Goal: Task Accomplishment & Management: Complete application form

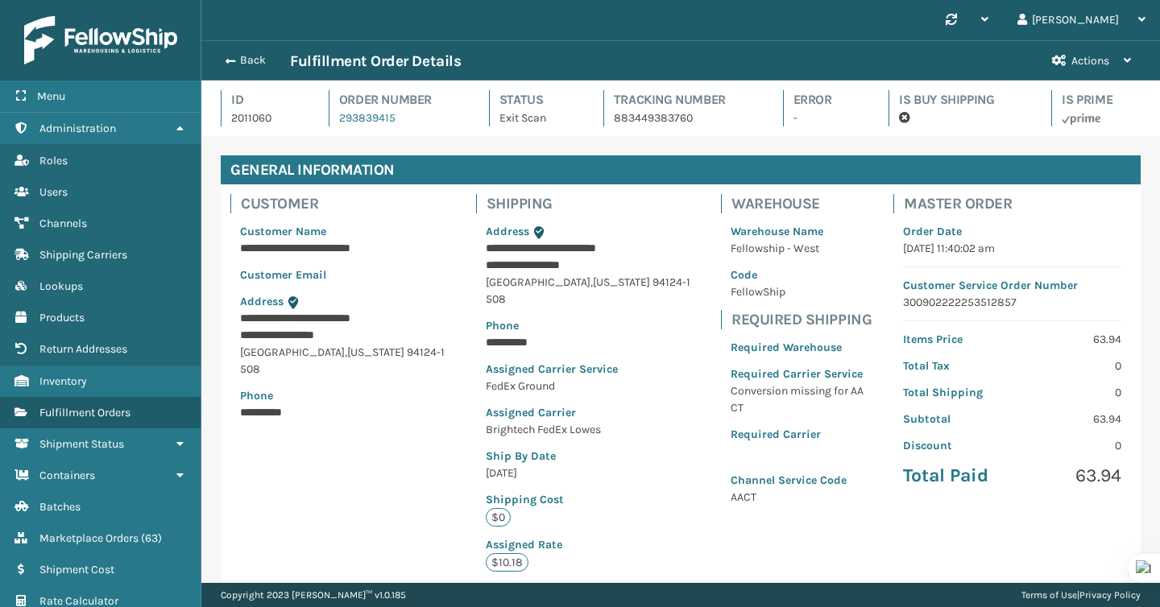
scroll to position [39, 959]
click at [232, 59] on span "button" at bounding box center [228, 61] width 10 height 11
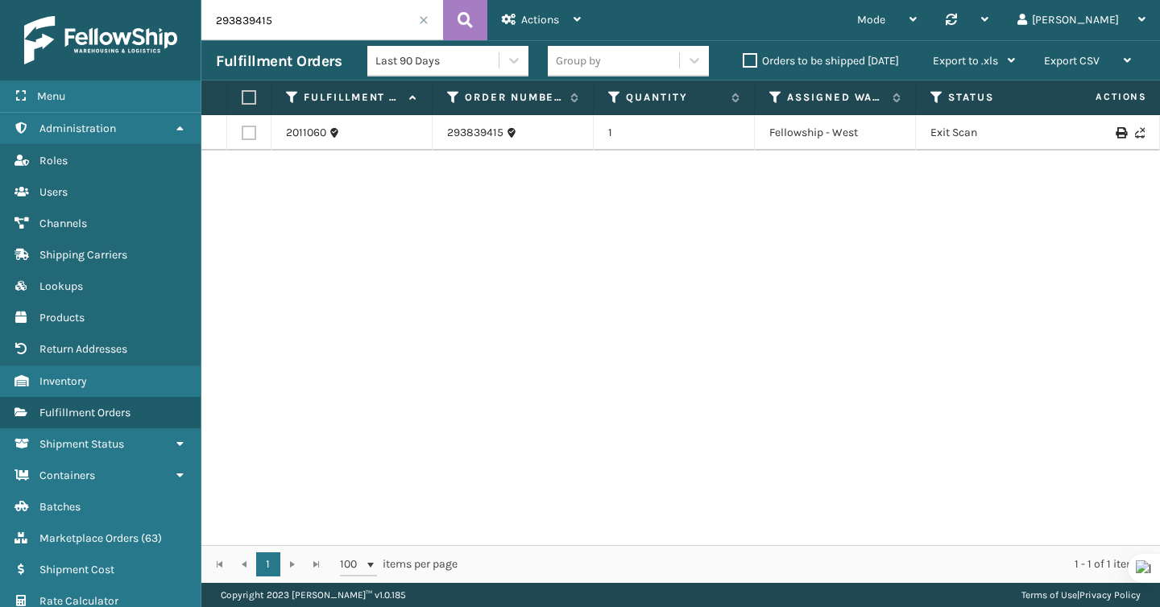
click at [364, 20] on input "293839415" at bounding box center [322, 20] width 242 height 40
paste input "42098"
type input "42098"
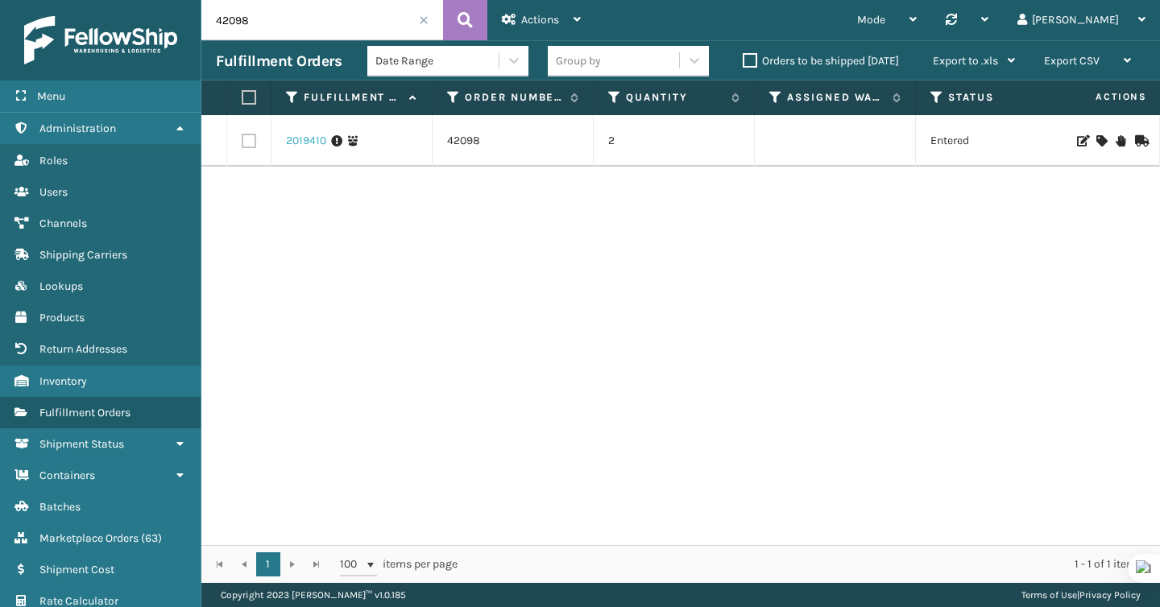
click at [296, 142] on link "2019410" at bounding box center [306, 141] width 40 height 16
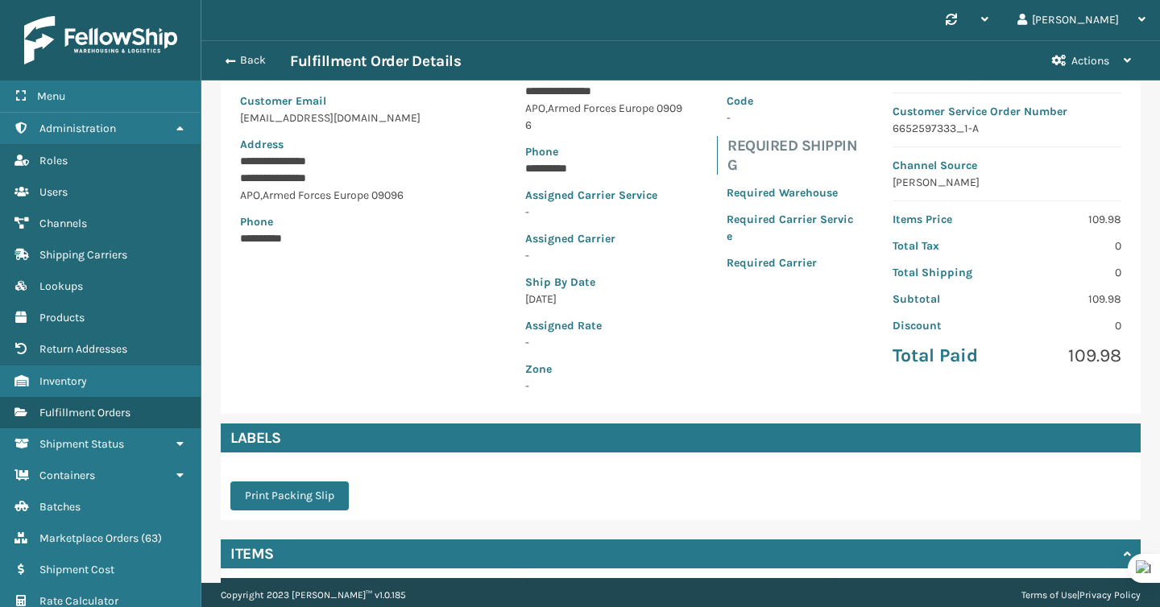
scroll to position [175, 0]
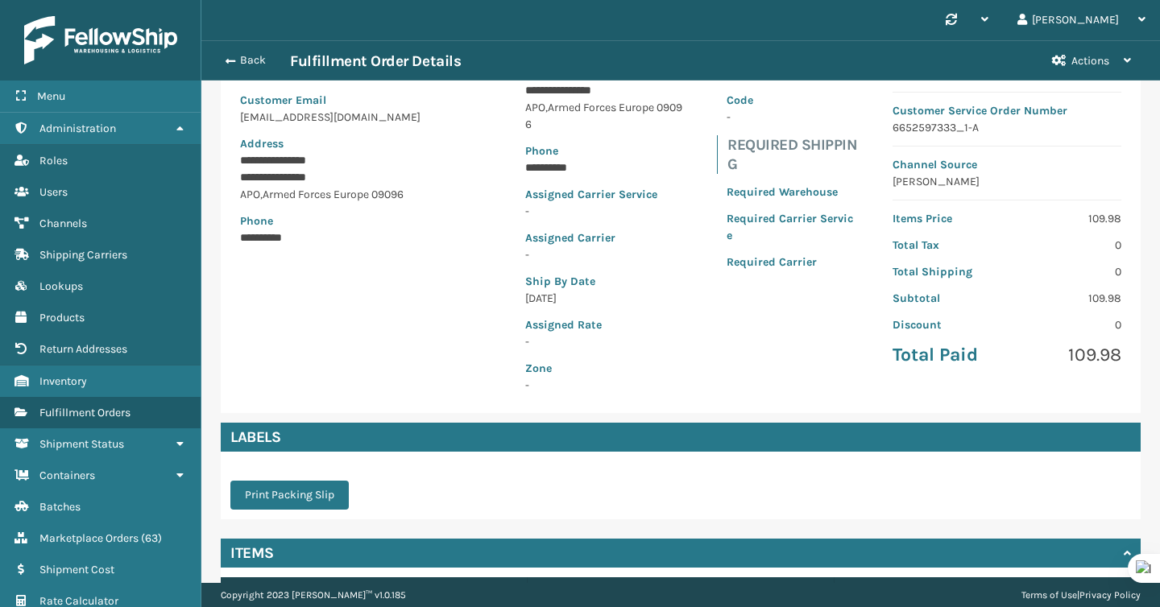
click at [940, 131] on p "6652597333_1-A" at bounding box center [1007, 127] width 229 height 17
copy p "6652597333_1-A"
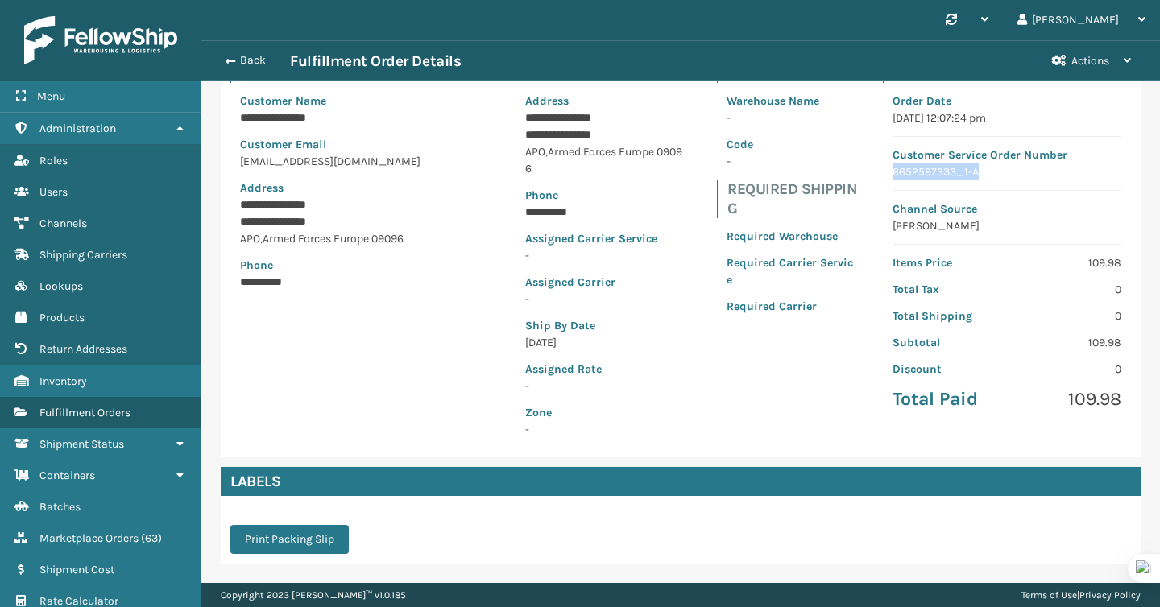
scroll to position [0, 0]
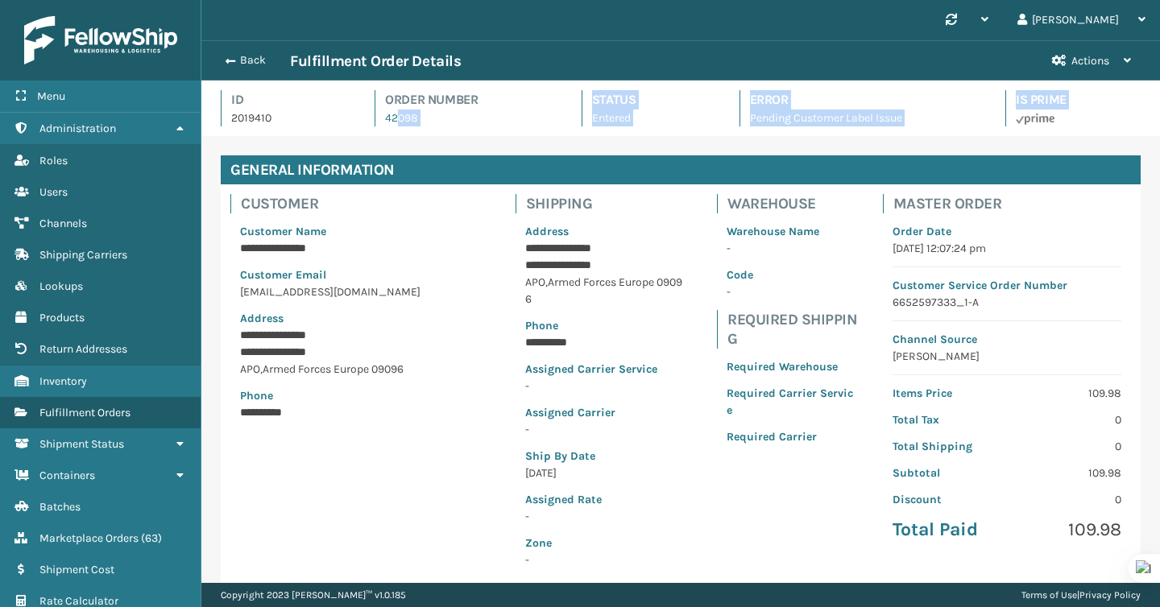
drag, startPoint x: 396, startPoint y: 114, endPoint x: 404, endPoint y: 157, distance: 43.6
click at [404, 158] on div "**********" at bounding box center [680, 332] width 959 height 503
click at [464, 127] on div "Id 2019410 Order Number 42098 Status Entered Error Pending Customer Label Issue…" at bounding box center [681, 113] width 920 height 46
drag, startPoint x: 458, startPoint y: 127, endPoint x: 379, endPoint y: 120, distance: 79.3
click at [379, 120] on div "Id 2019410 Order Number 42098 Status Entered Error Pending Customer Label Issue…" at bounding box center [681, 113] width 920 height 46
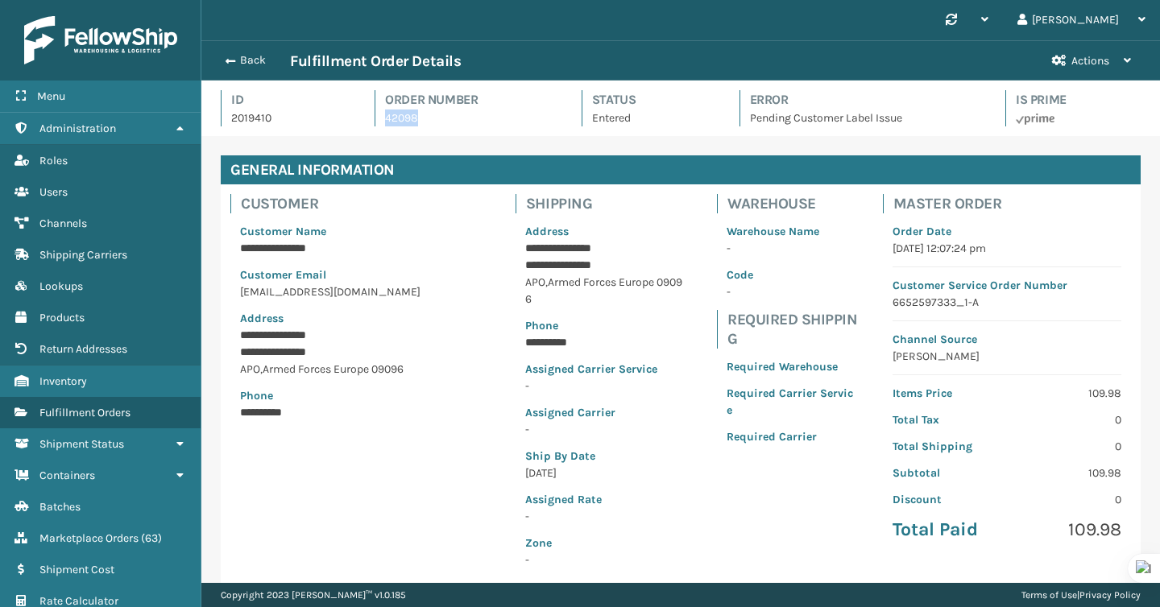
copy link "42098"
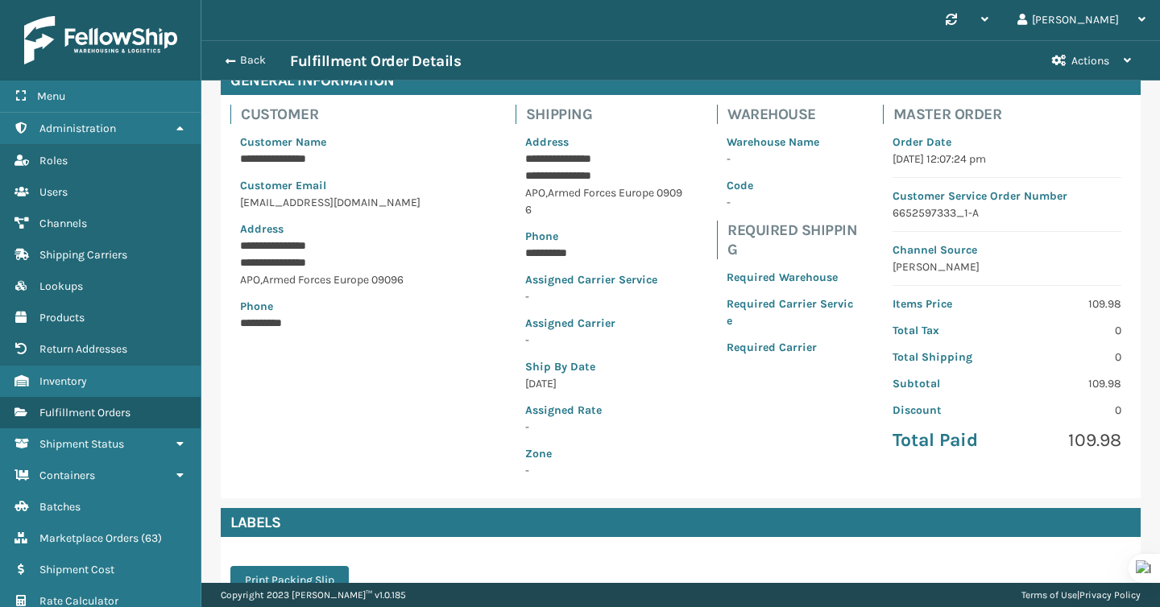
scroll to position [81, 0]
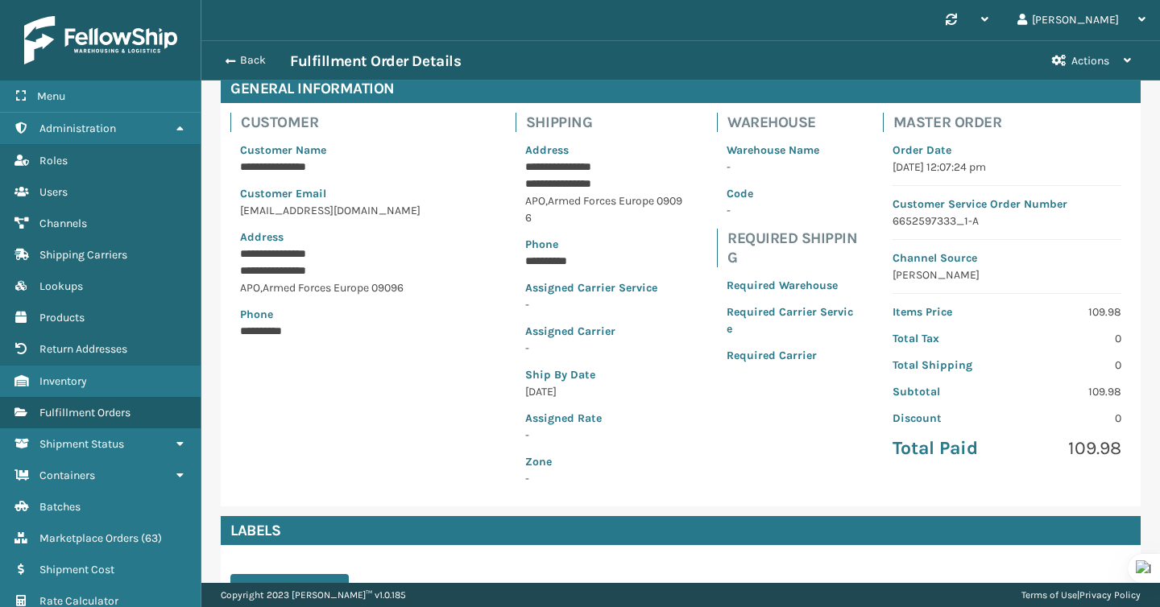
click at [930, 222] on p "6652597333_1-A" at bounding box center [1007, 221] width 229 height 17
copy p "6652597333_1-A"
click at [1103, 64] on span "Actions" at bounding box center [1090, 61] width 38 height 14
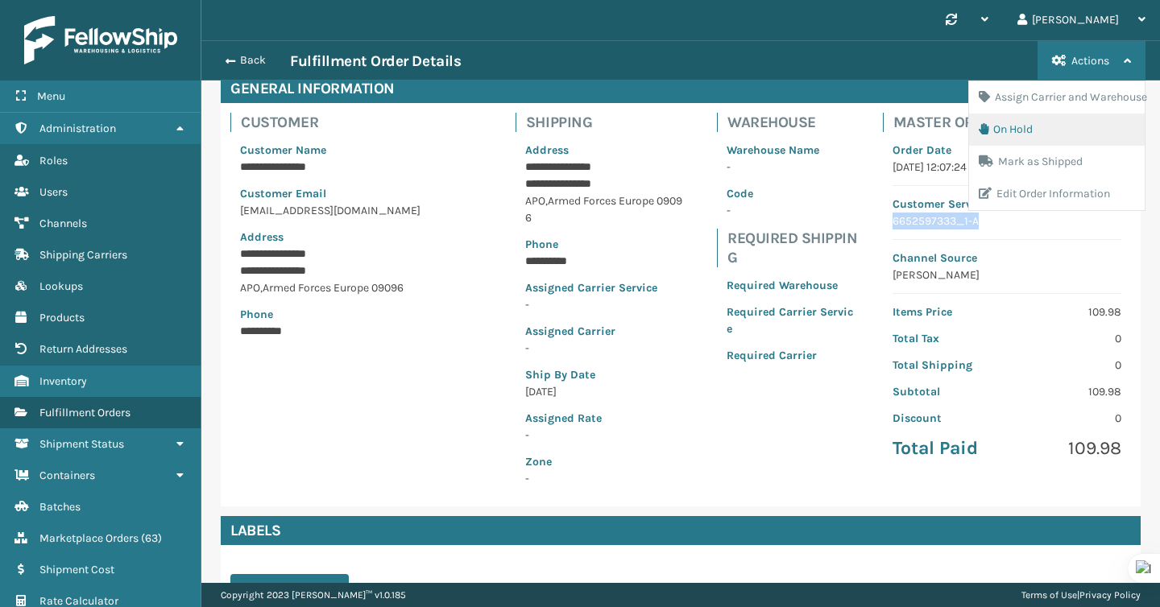
click at [1018, 125] on button "On Hold" at bounding box center [1057, 130] width 176 height 32
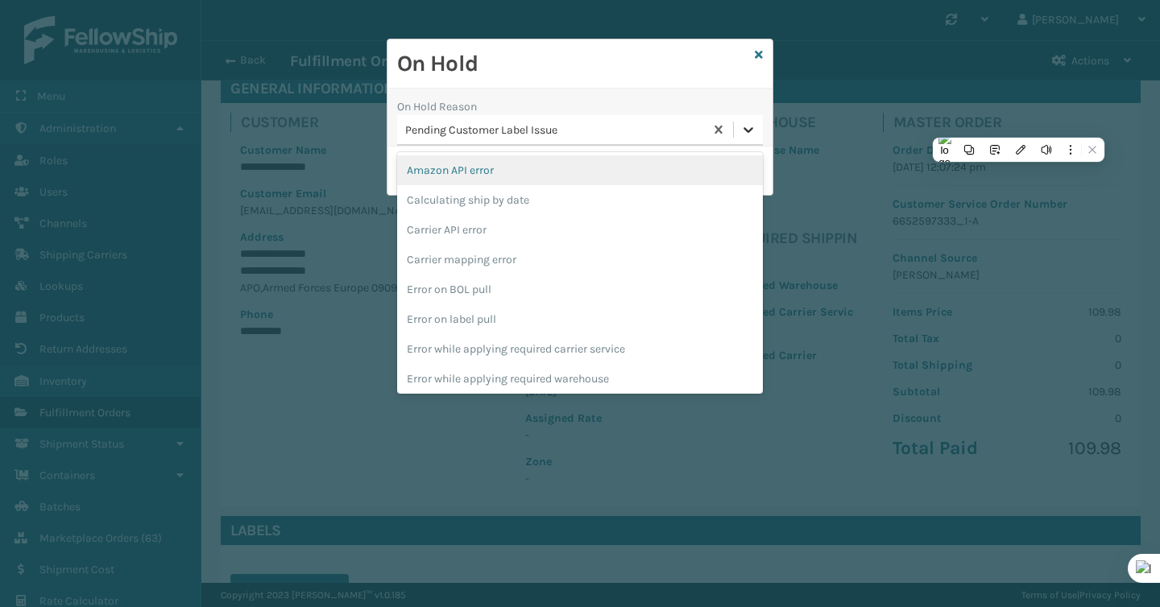
click at [752, 127] on icon at bounding box center [749, 130] width 10 height 6
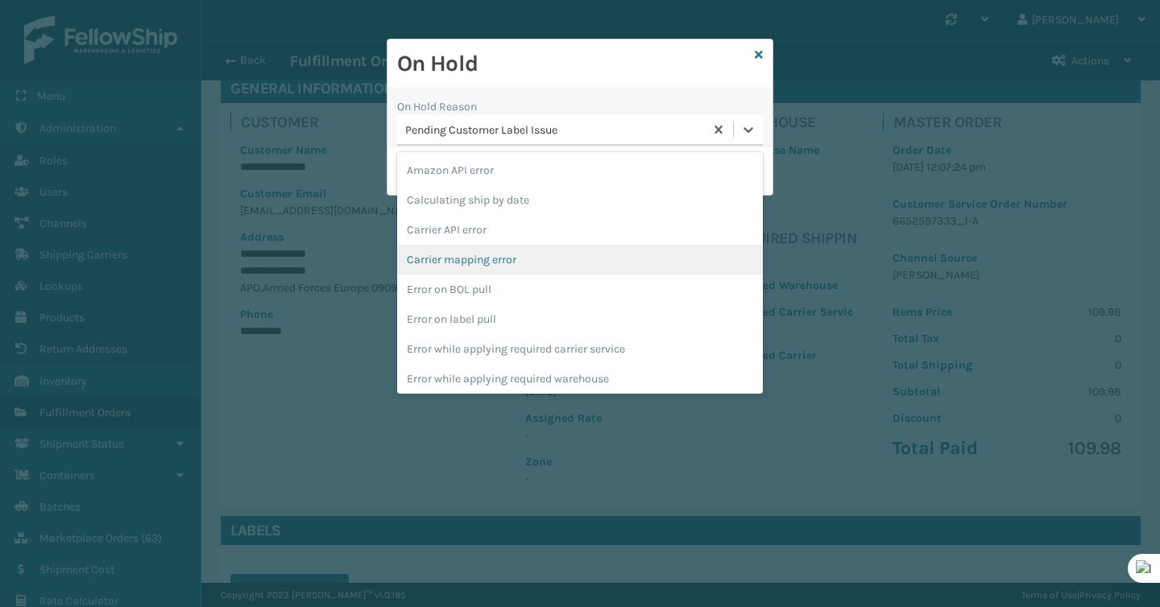
scroll to position [391, 0]
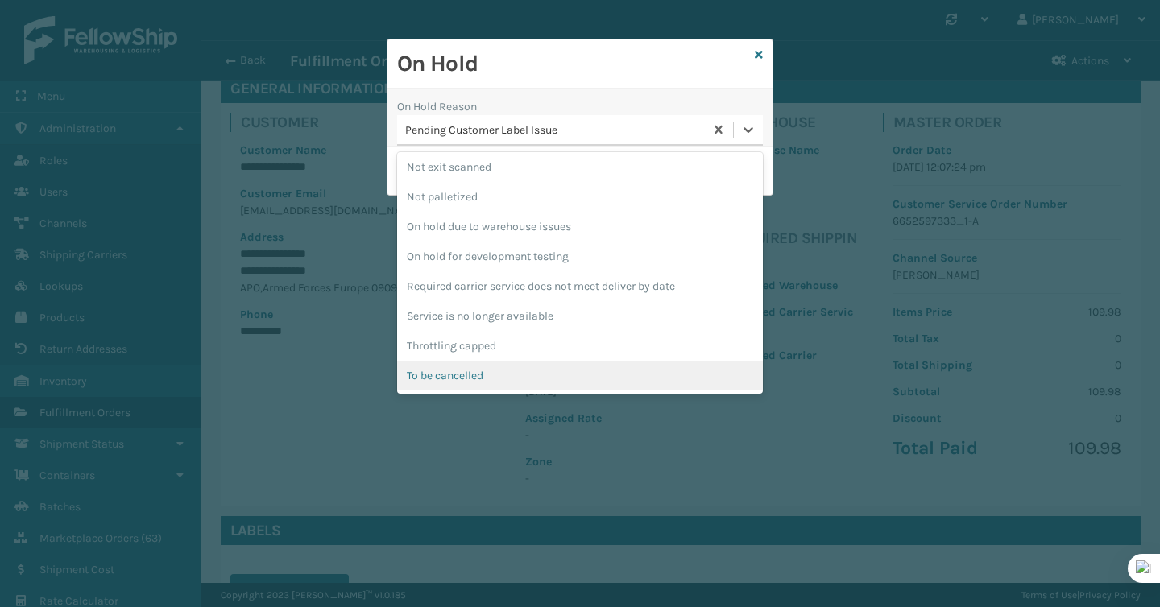
click at [626, 367] on div "To be cancelled" at bounding box center [580, 376] width 366 height 30
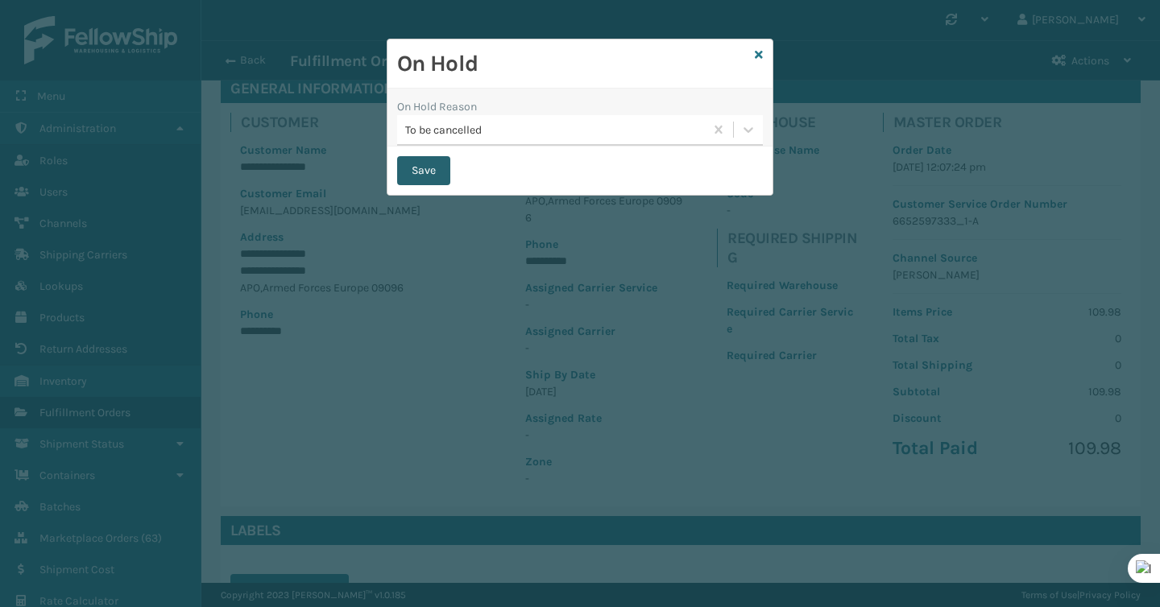
click at [429, 180] on button "Save" at bounding box center [423, 170] width 53 height 29
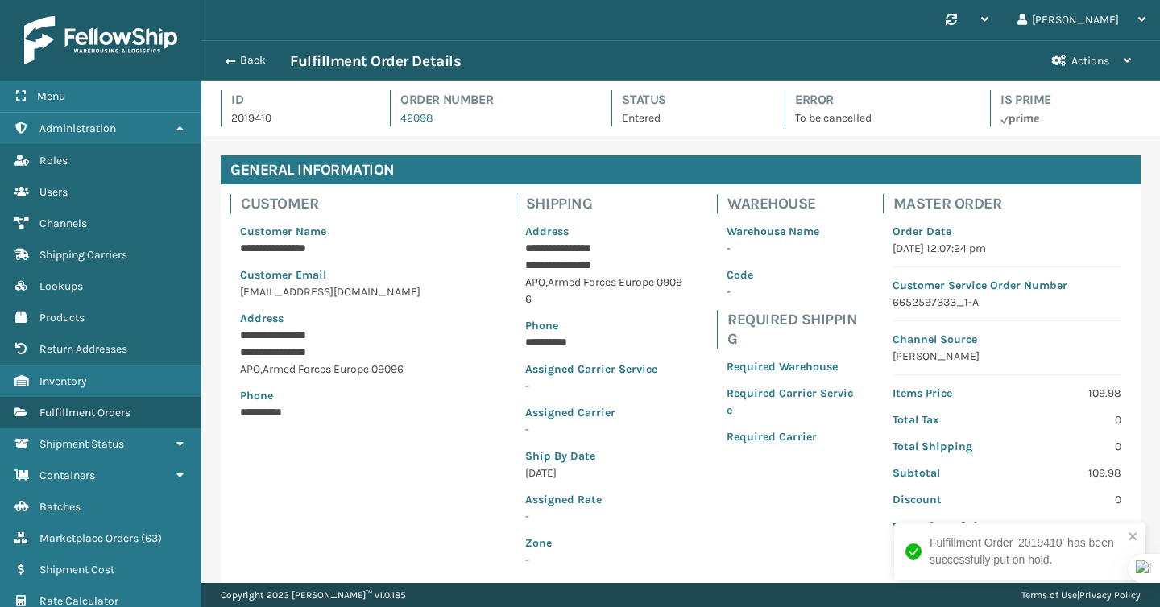
scroll to position [39, 959]
click at [923, 302] on p "6652597333_1-A" at bounding box center [1007, 302] width 229 height 17
click at [267, 60] on button "Back" at bounding box center [253, 60] width 74 height 15
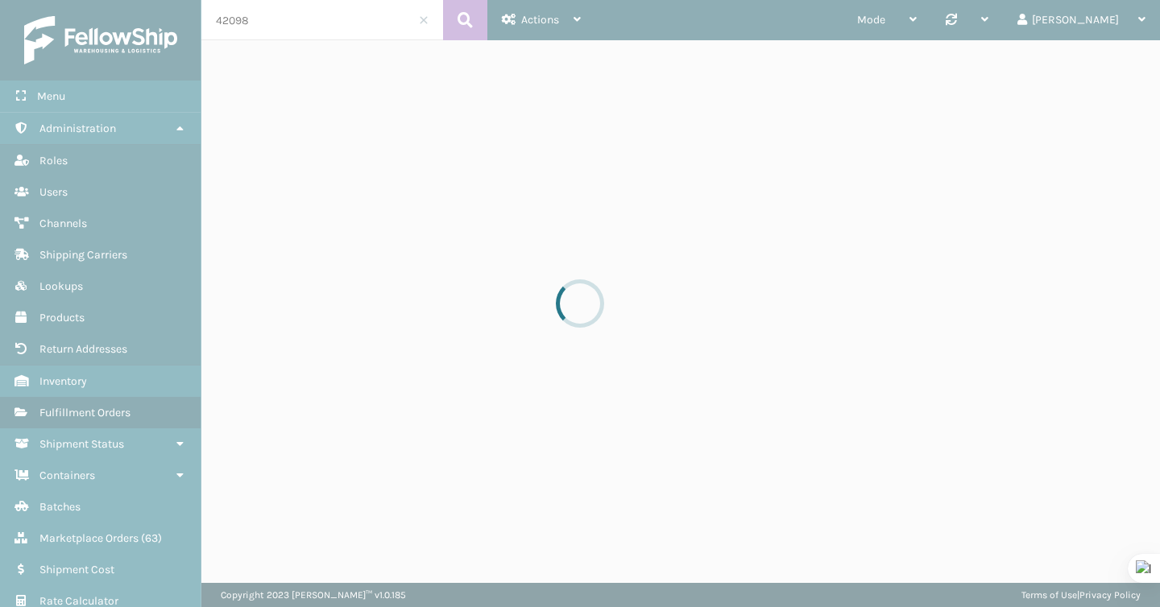
click at [285, 27] on div at bounding box center [580, 303] width 1160 height 607
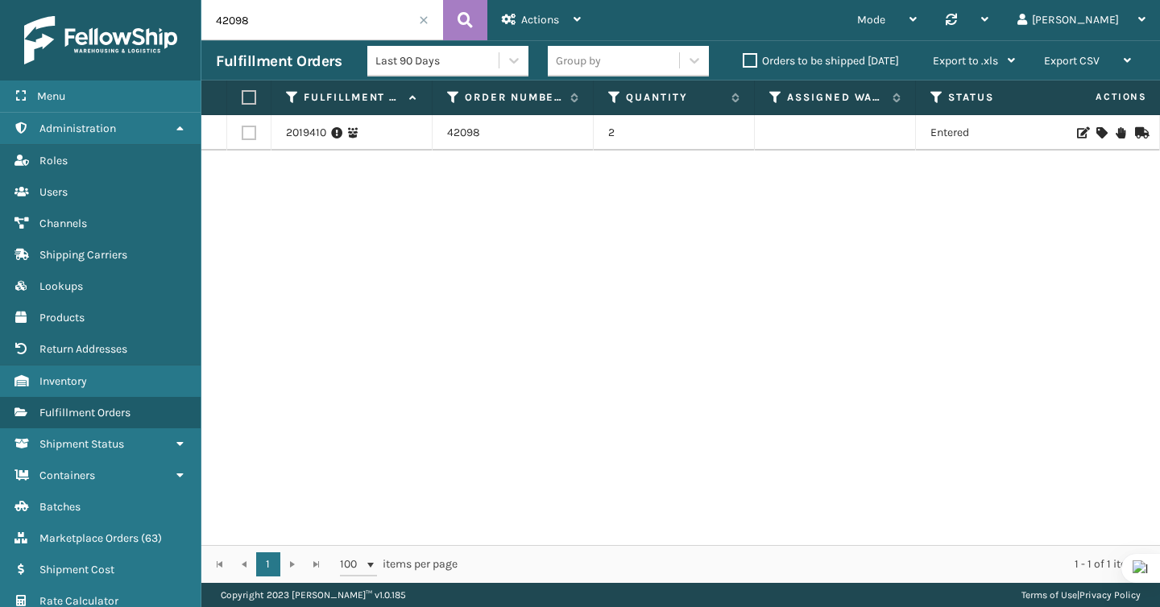
click at [285, 27] on input "42098" at bounding box center [322, 20] width 242 height 40
paste input "89"
type input "42089"
click at [307, 145] on link "2018974" at bounding box center [307, 141] width 43 height 16
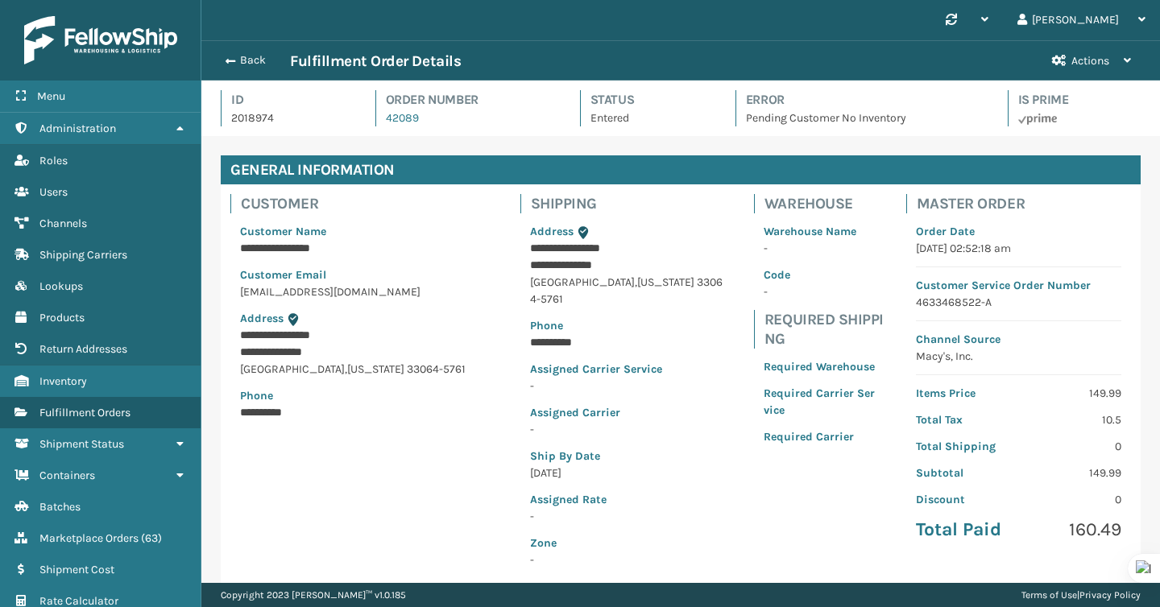
scroll to position [39, 959]
click at [935, 296] on p "4633468522-A" at bounding box center [1018, 302] width 205 height 17
copy p "4633468522-A"
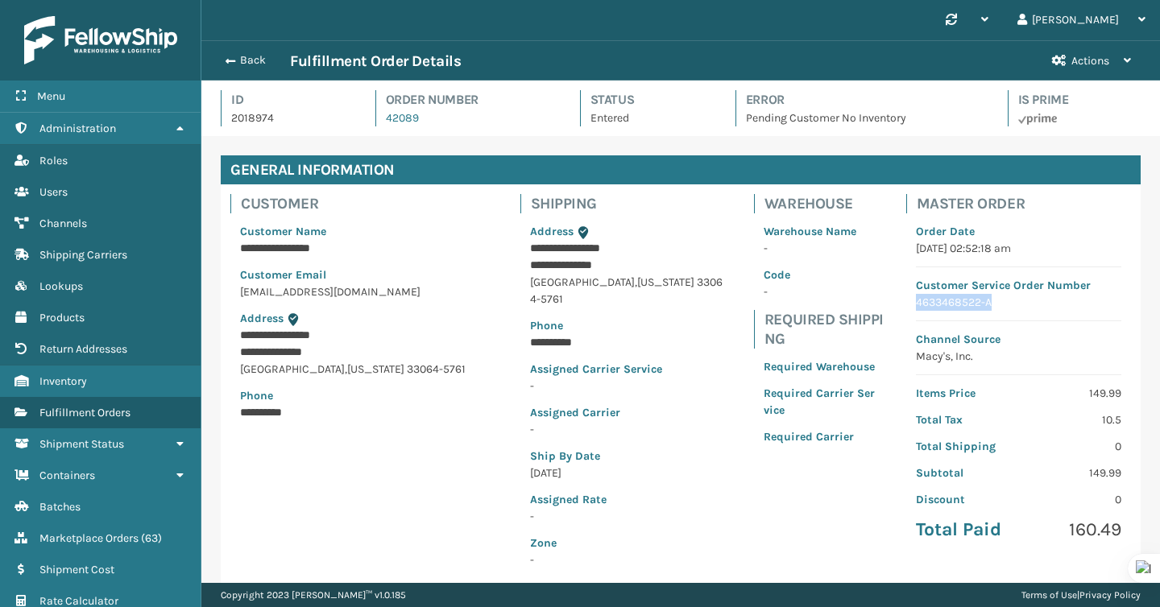
copy p "4633468522-A"
click at [1112, 50] on button "Actions" at bounding box center [1092, 60] width 108 height 39
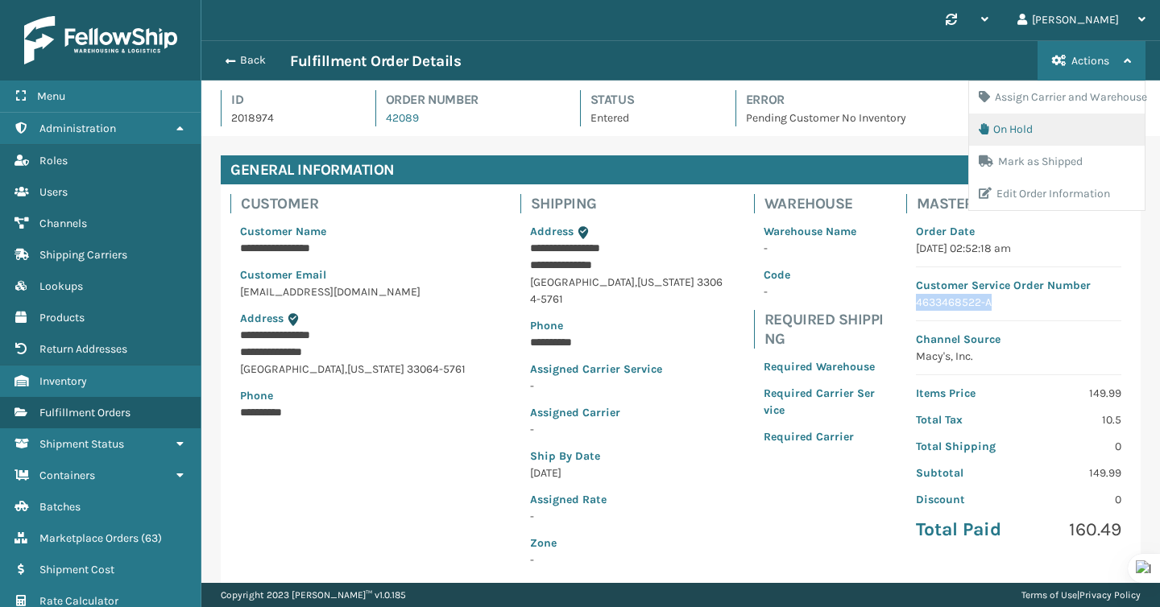
click at [1016, 135] on button "On Hold" at bounding box center [1057, 130] width 176 height 32
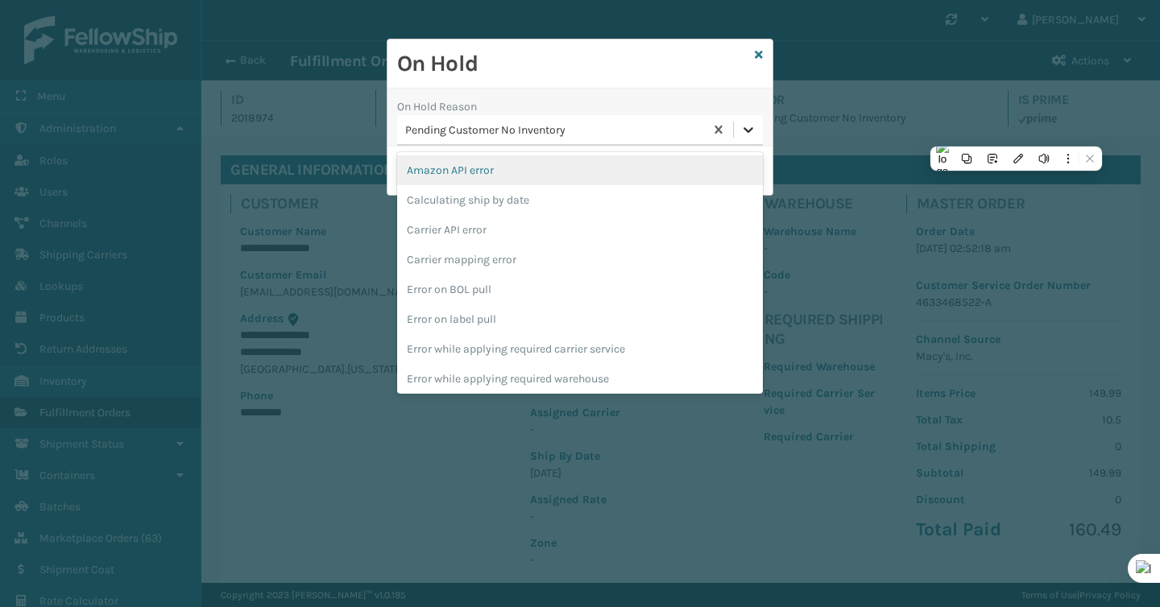
click at [742, 122] on icon at bounding box center [748, 130] width 16 height 16
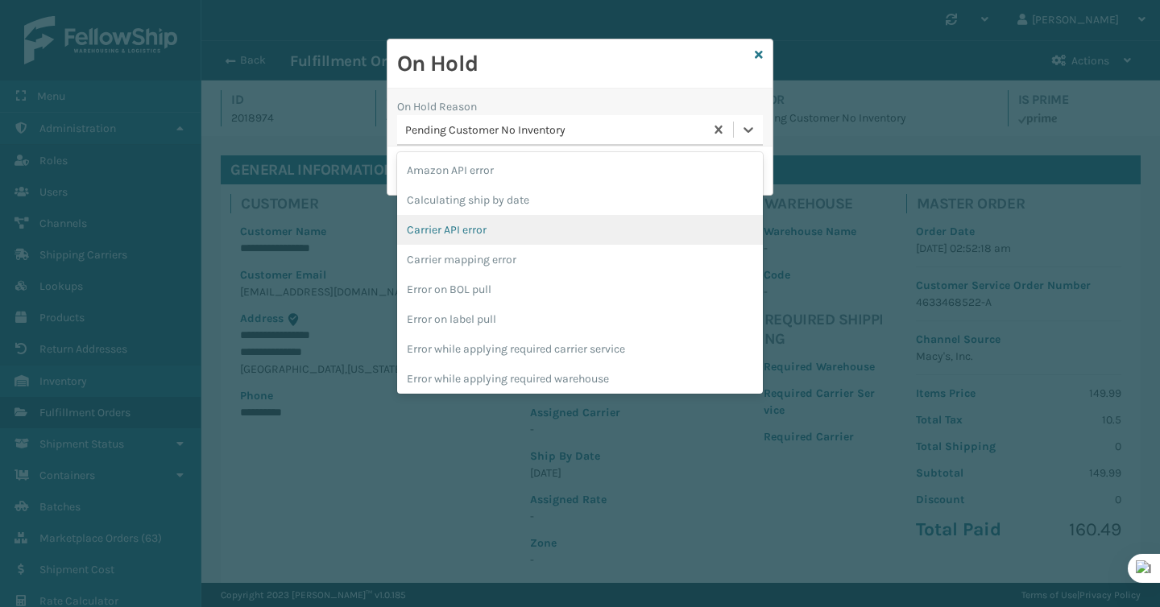
scroll to position [391, 0]
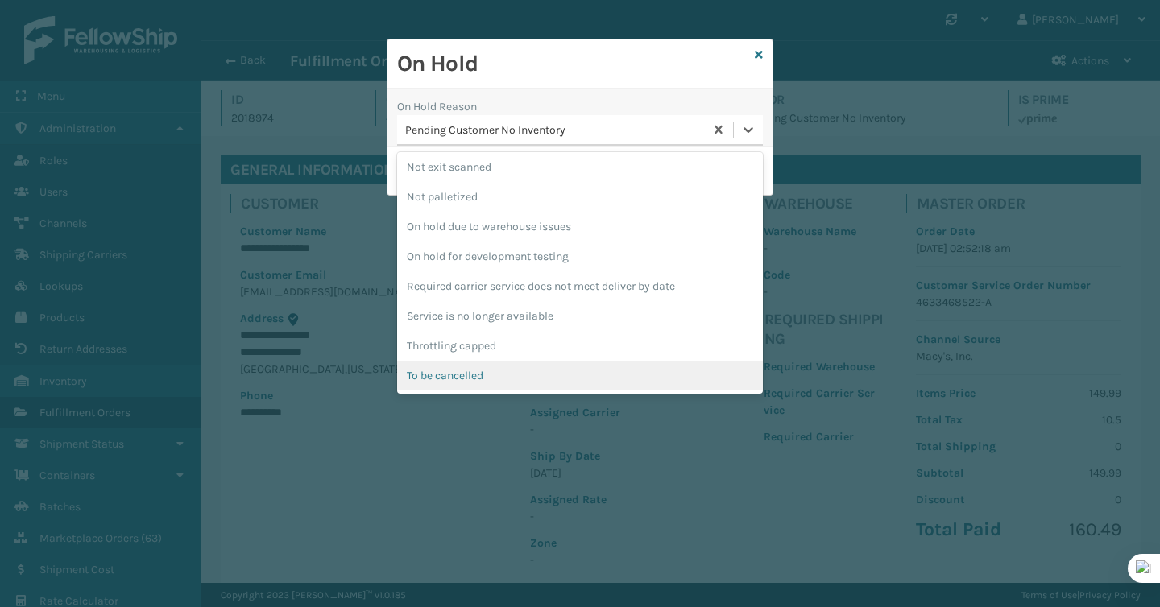
click at [624, 367] on div "To be cancelled" at bounding box center [580, 376] width 366 height 30
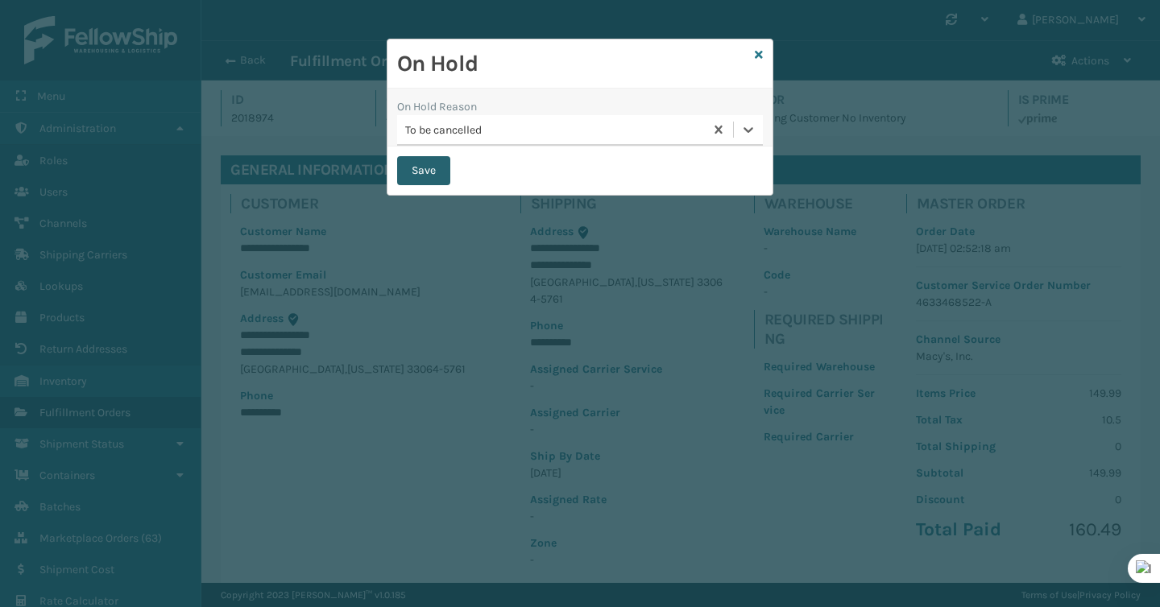
click at [404, 184] on button "Save" at bounding box center [423, 170] width 53 height 29
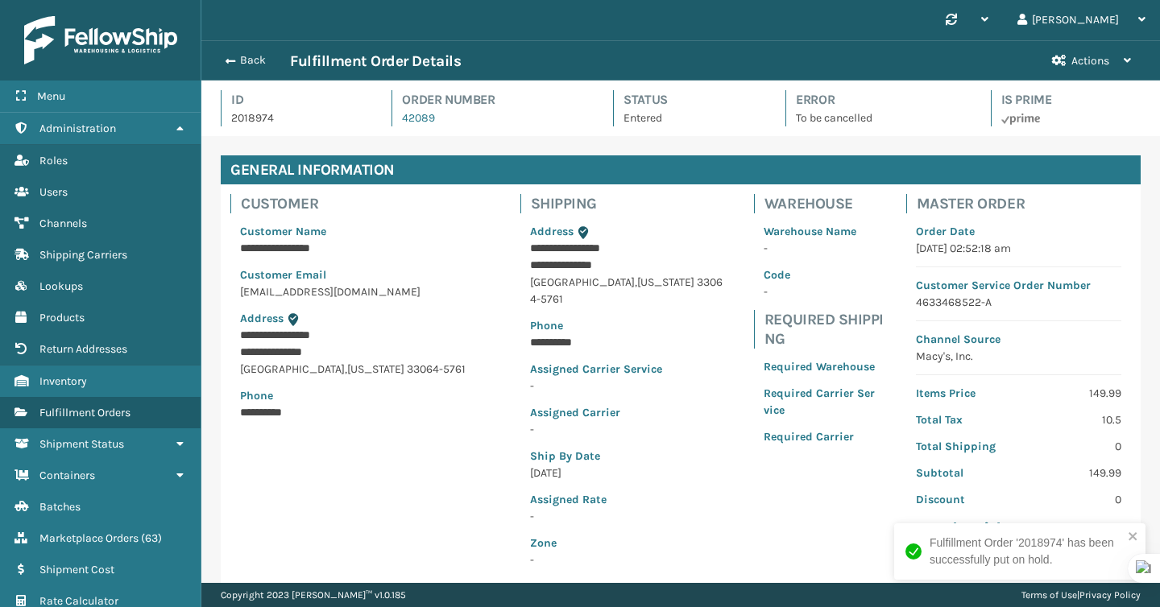
scroll to position [39, 959]
click at [232, 66] on button "Back" at bounding box center [253, 60] width 74 height 15
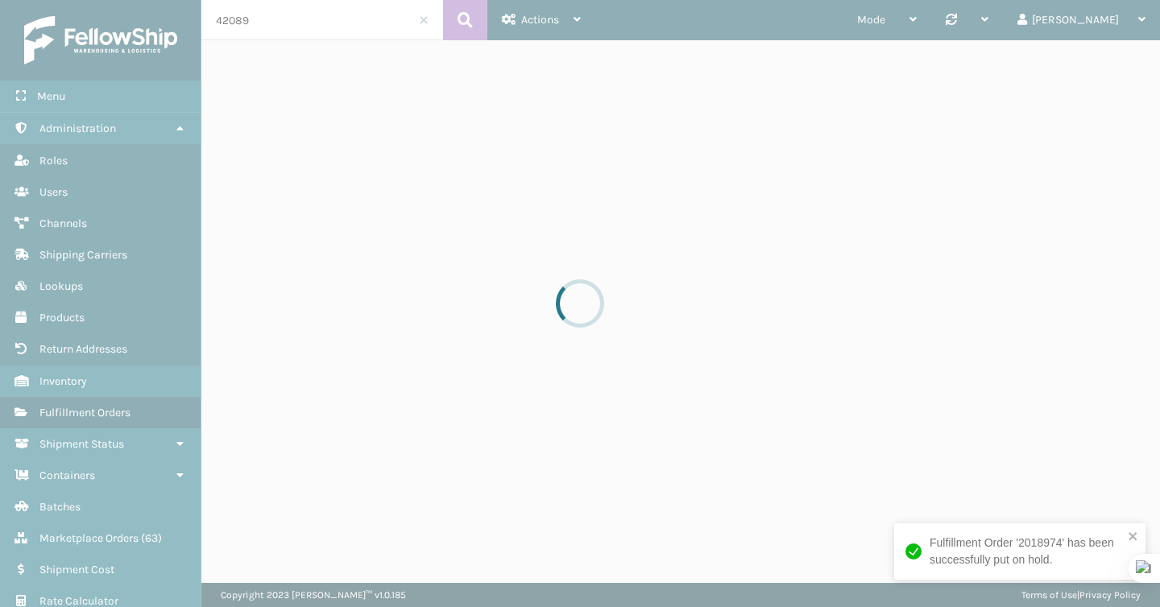
click at [297, 25] on div at bounding box center [580, 303] width 1160 height 607
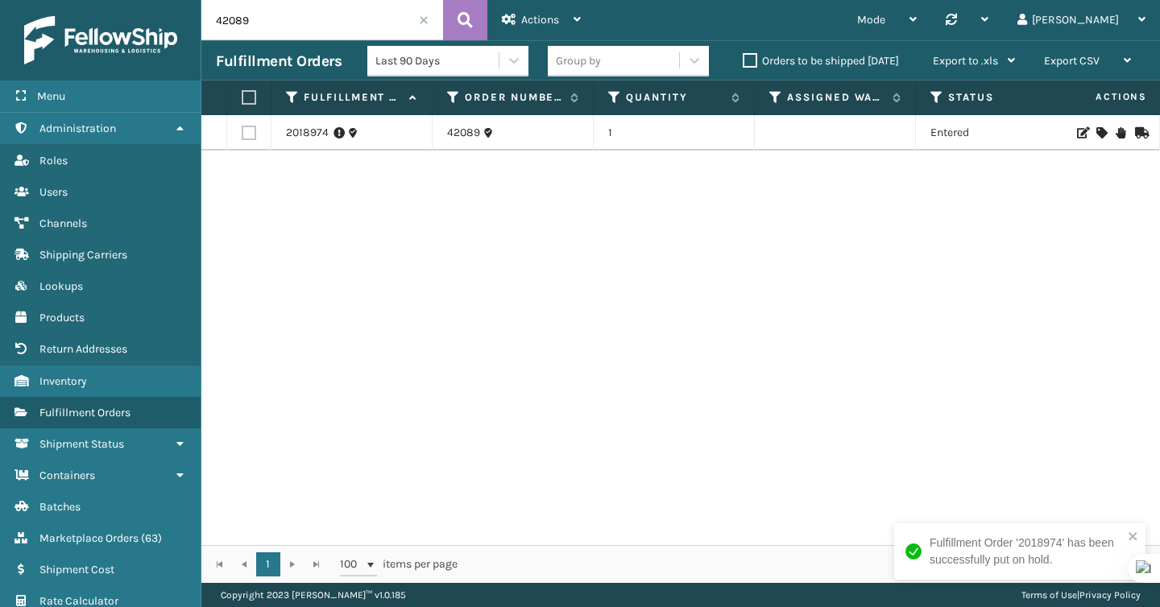
click at [285, 20] on input "42089" at bounding box center [322, 20] width 242 height 40
paste input "8152818126"
type input "8152818126"
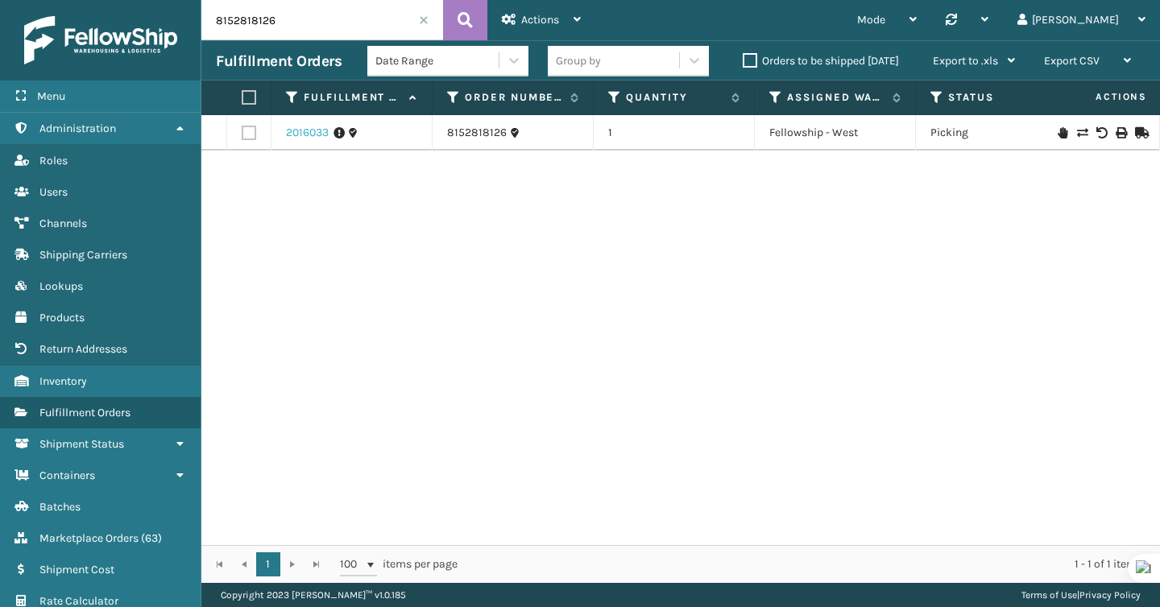
click at [300, 136] on link "2016033" at bounding box center [307, 133] width 43 height 16
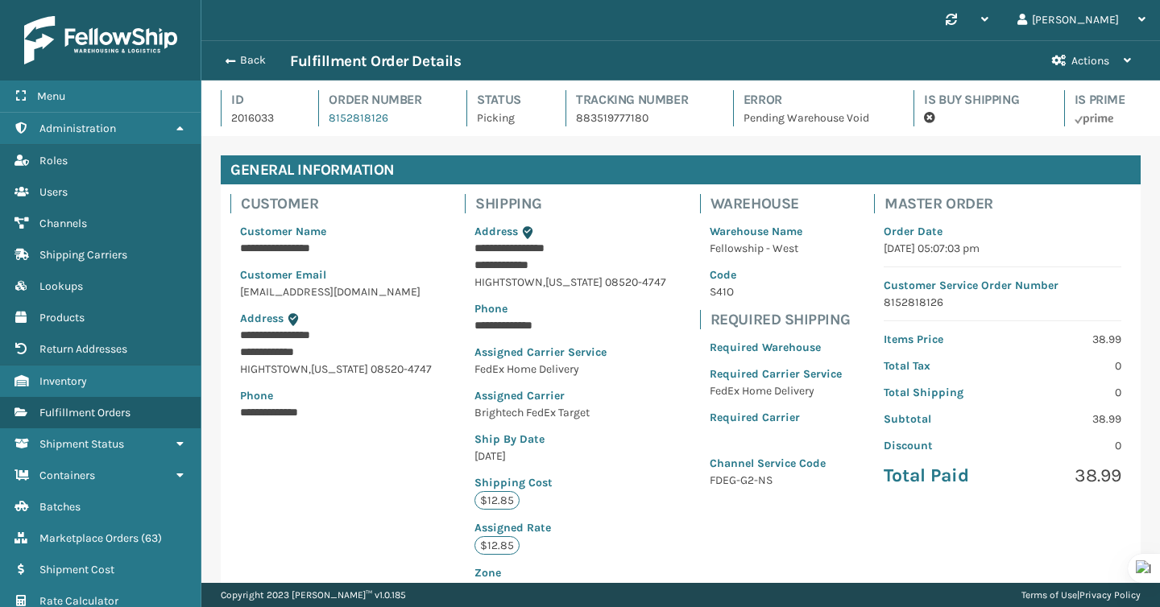
scroll to position [39, 959]
click at [247, 54] on button "Back" at bounding box center [253, 60] width 74 height 15
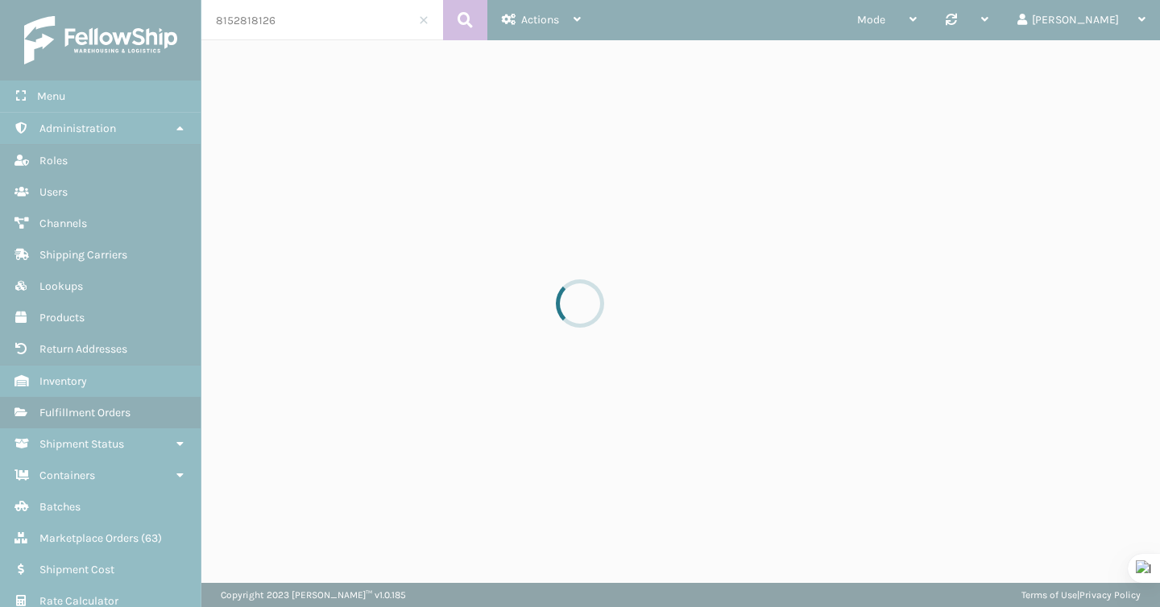
click at [265, 20] on div at bounding box center [580, 303] width 1160 height 607
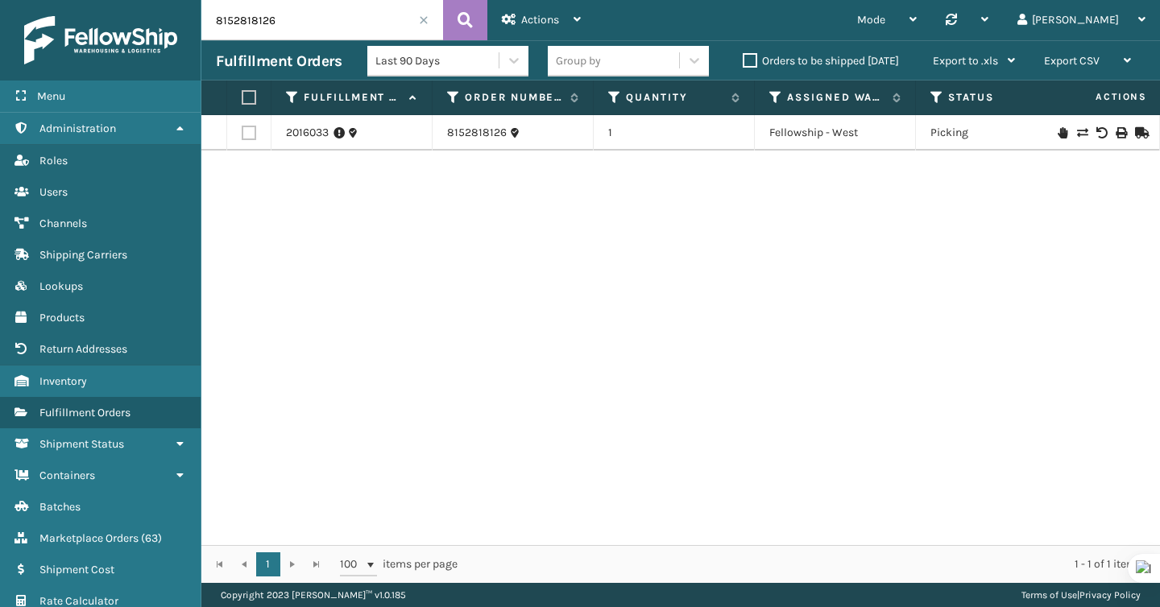
click at [265, 20] on input "8152818126" at bounding box center [322, 20] width 242 height 40
paste input "553490406-50000-A"
type input "553490406-50000-A"
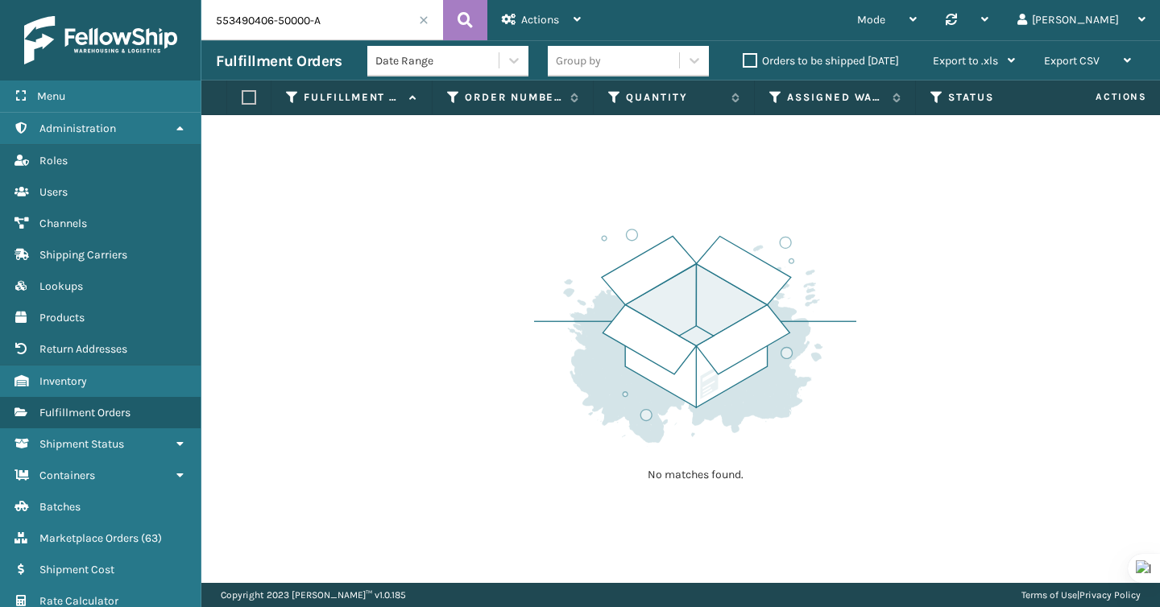
click at [426, 23] on span at bounding box center [424, 20] width 10 height 10
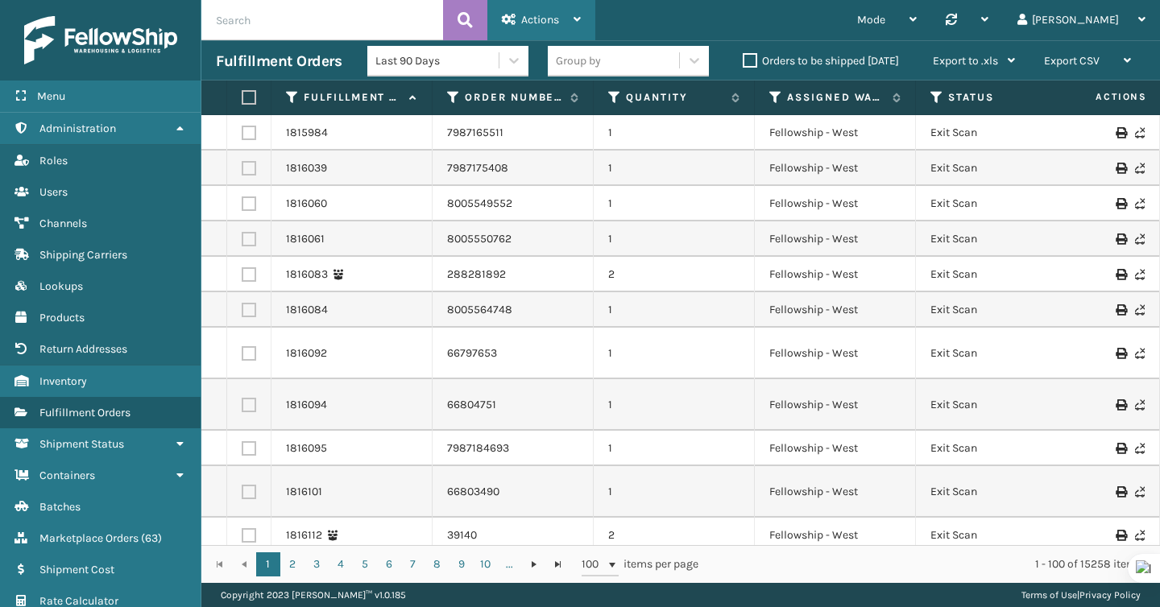
click at [538, 31] on div "Actions" at bounding box center [541, 20] width 79 height 40
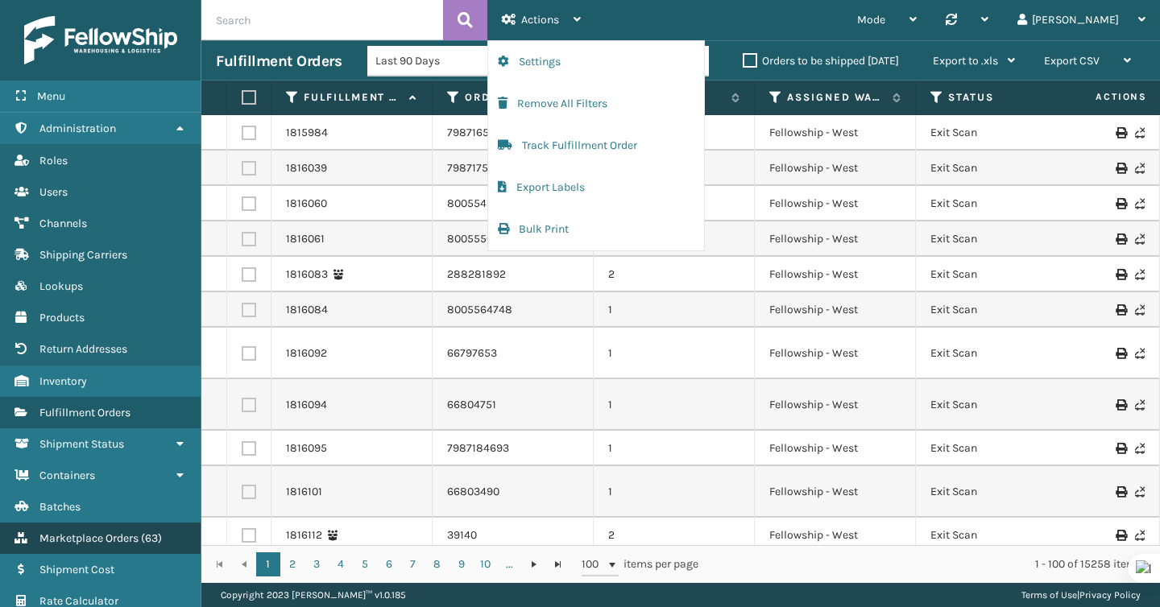
click at [90, 537] on span "Marketplace Orders" at bounding box center [88, 539] width 99 height 14
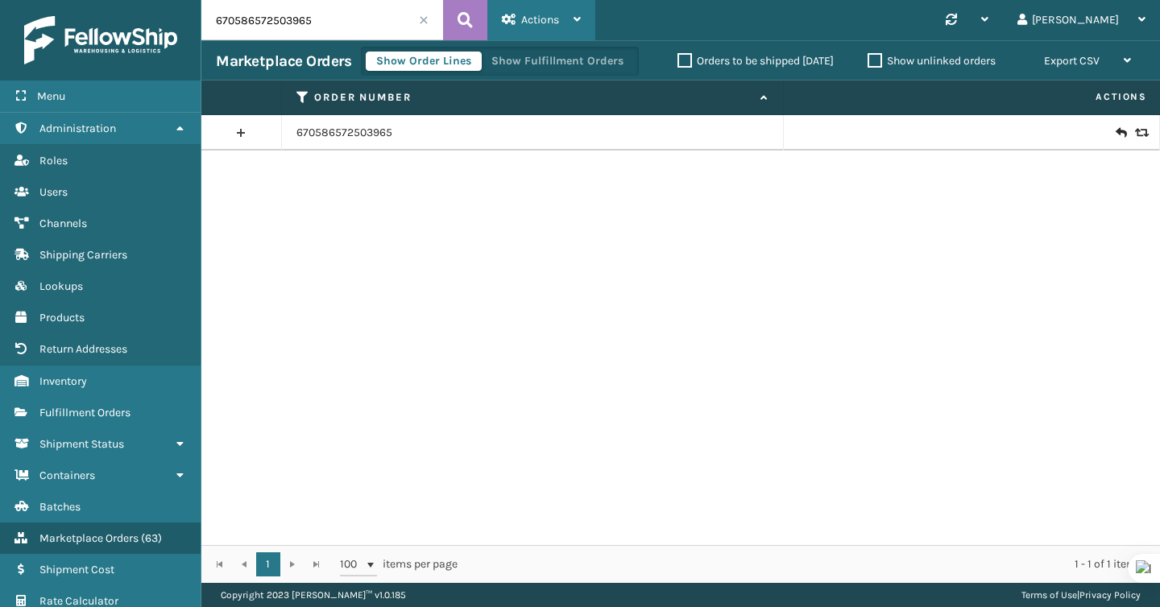
click at [554, 10] on div "Actions" at bounding box center [541, 20] width 79 height 40
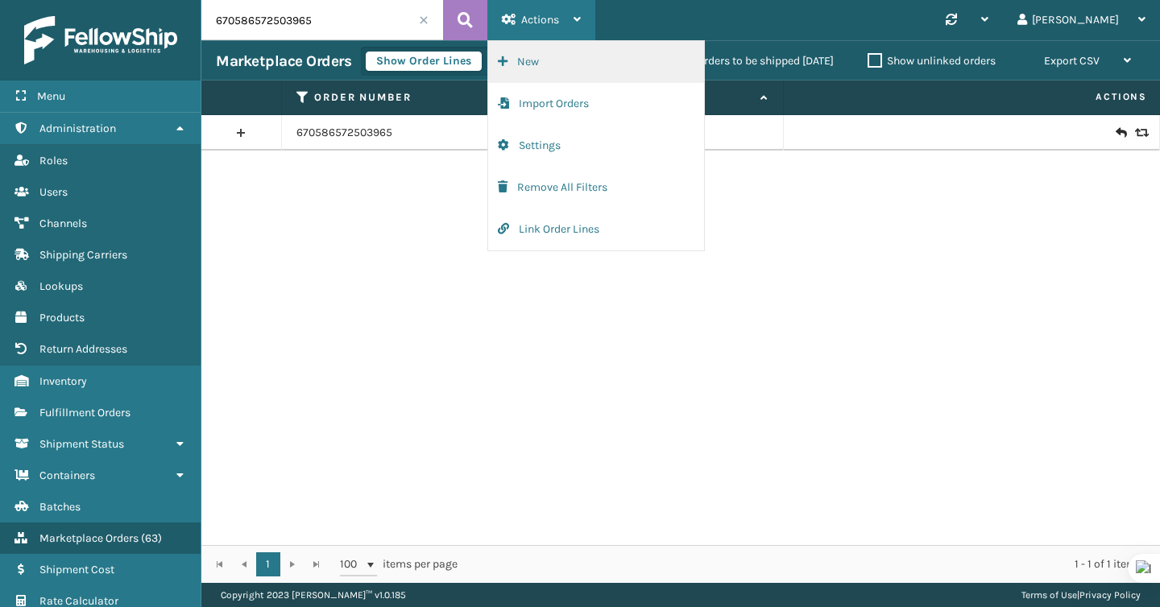
click at [546, 60] on button "New" at bounding box center [596, 62] width 216 height 42
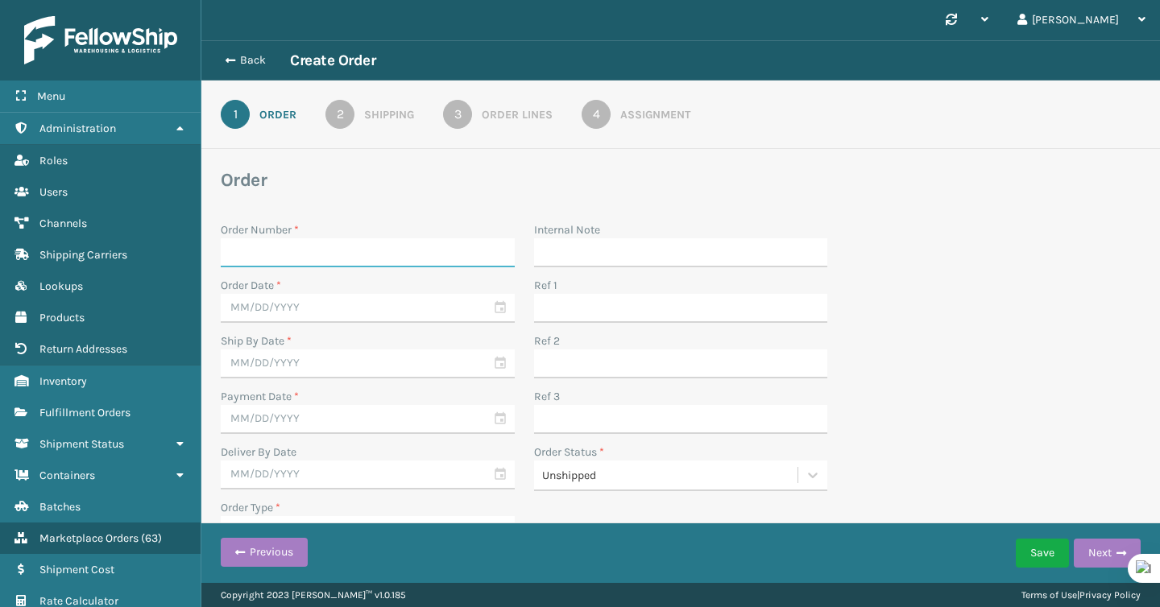
paste input "553490406-50000-A"
type input "553490406-50000-A"
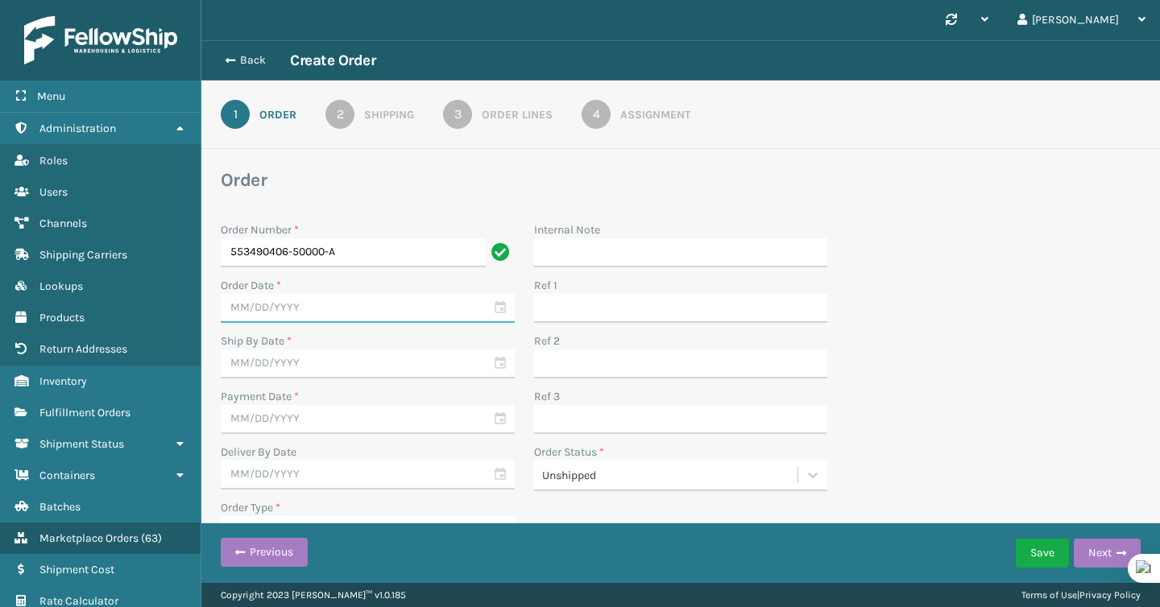
click at [499, 306] on input "text" at bounding box center [368, 308] width 294 height 29
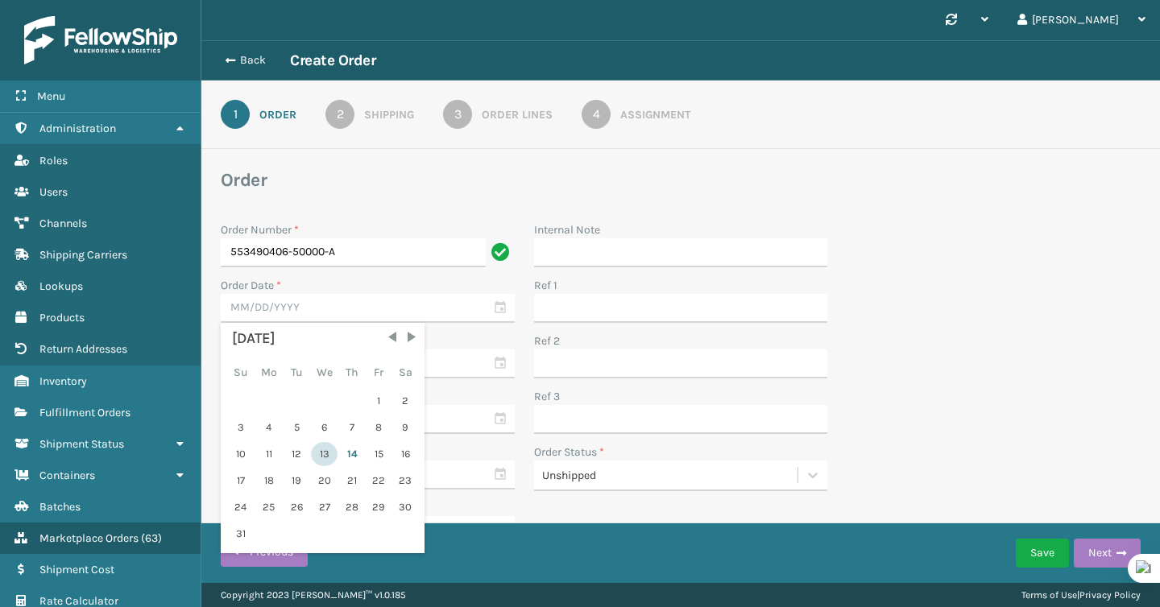
click at [324, 461] on div "13" at bounding box center [324, 454] width 27 height 24
type input "[DATE]"
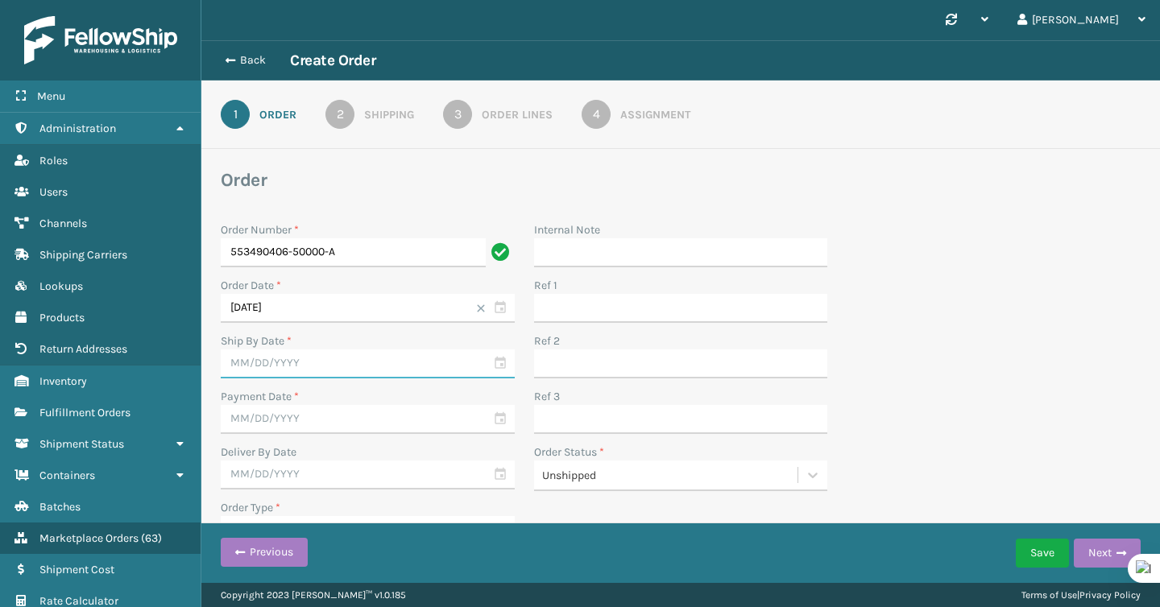
click at [499, 361] on input "text" at bounding box center [368, 364] width 294 height 29
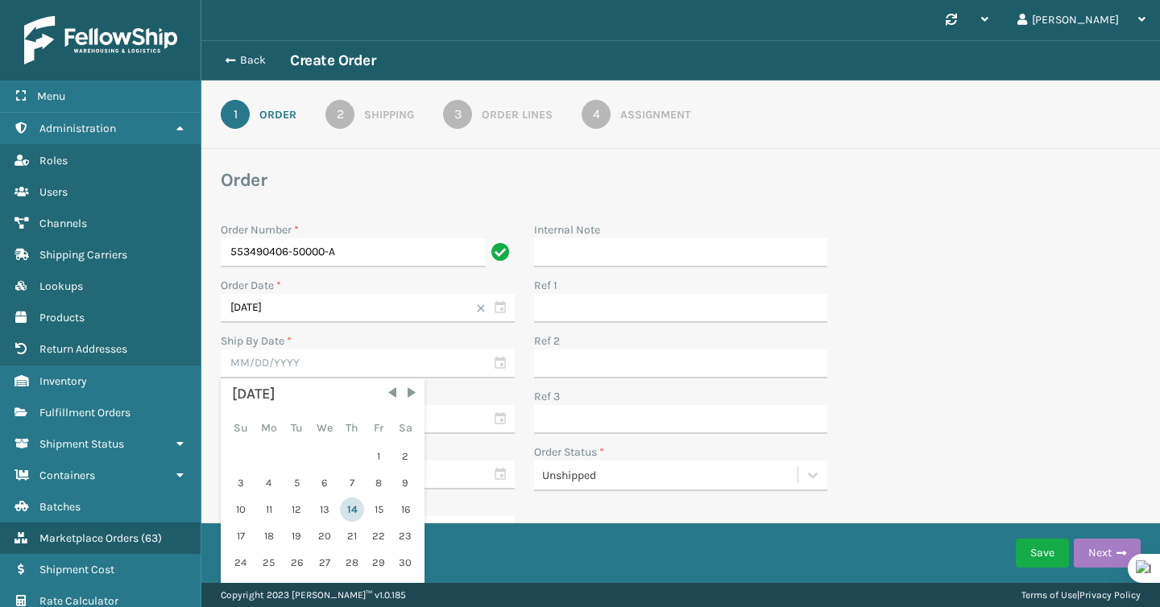
click at [349, 515] on div "14" at bounding box center [352, 510] width 24 height 24
type input "[DATE]"
click at [498, 412] on input "text" at bounding box center [368, 419] width 294 height 29
click at [313, 562] on div "13" at bounding box center [324, 565] width 27 height 24
type input "[DATE]"
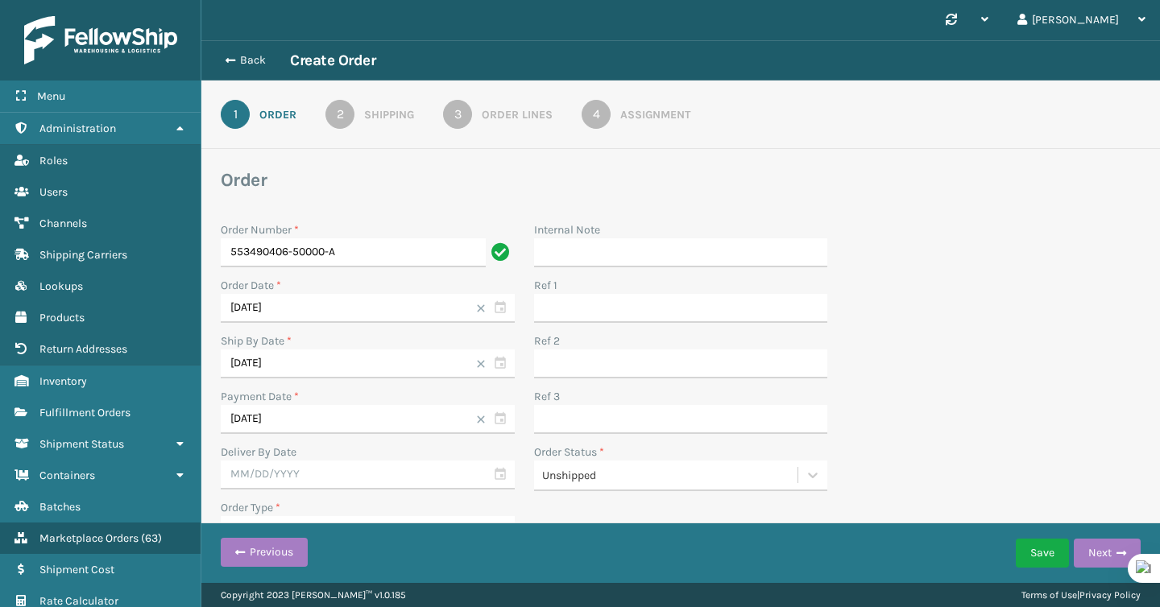
scroll to position [23, 0]
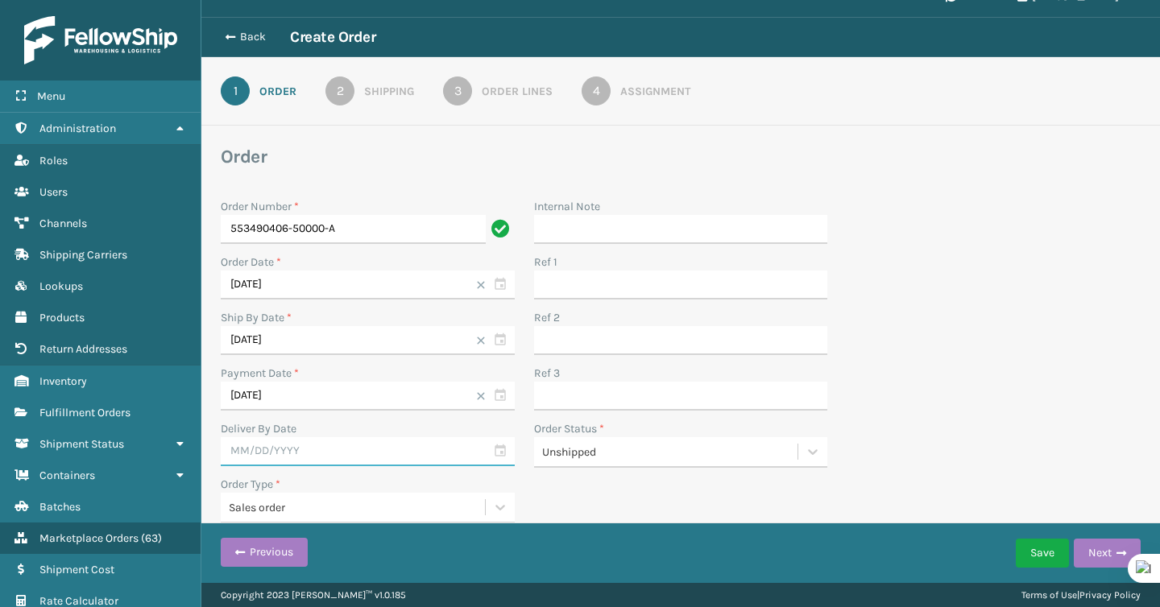
click at [499, 448] on input "text" at bounding box center [368, 451] width 294 height 29
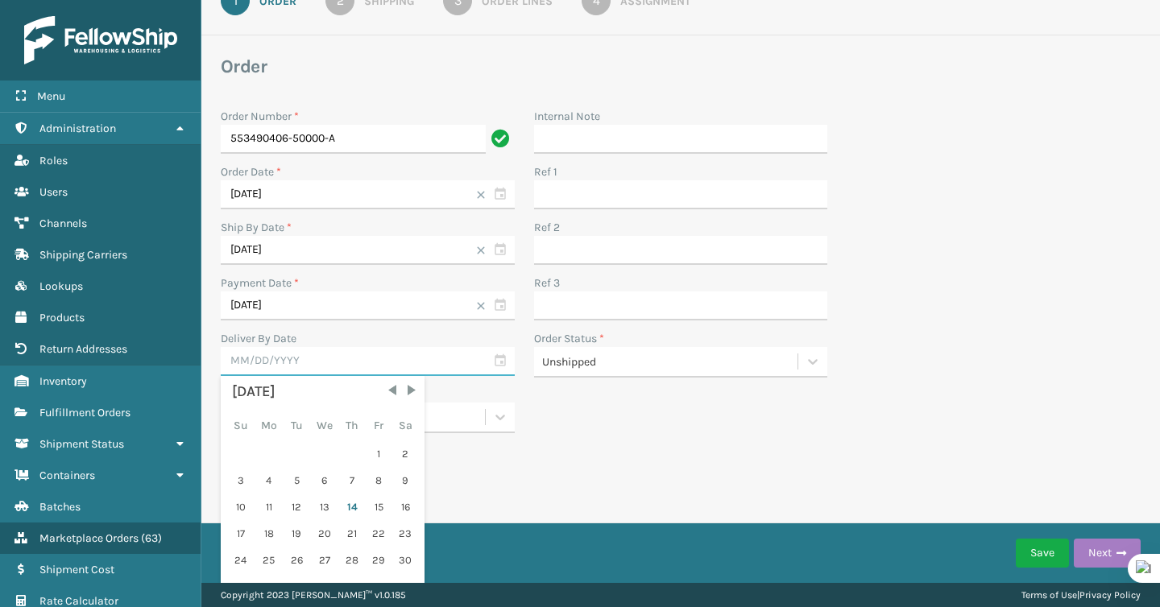
scroll to position [136, 0]
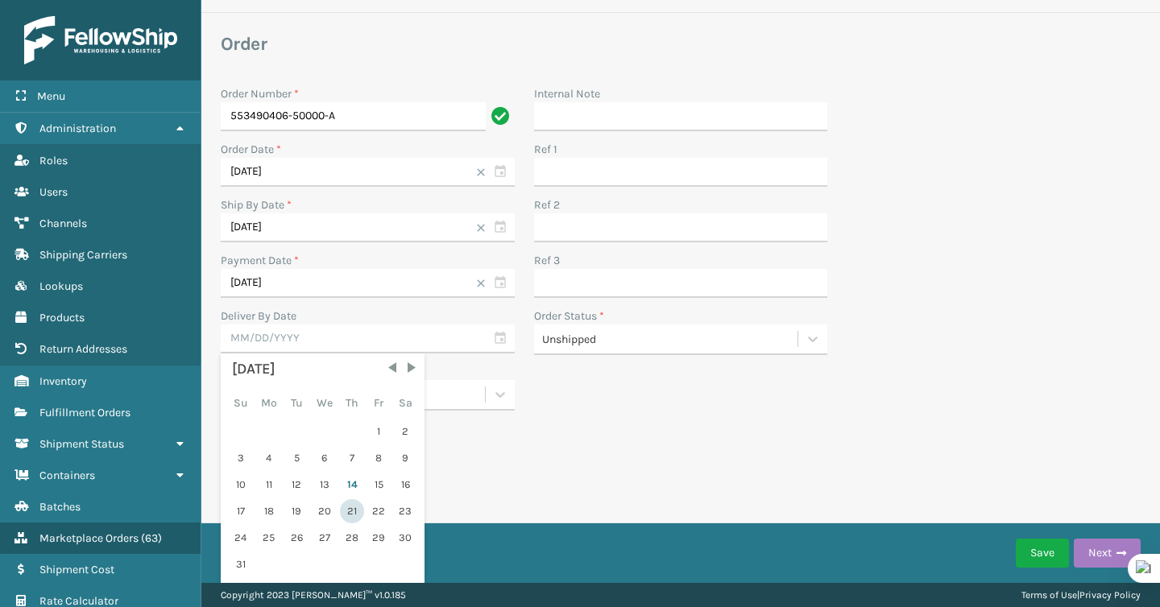
click at [350, 511] on div "21" at bounding box center [352, 511] width 24 height 24
type input "[DATE]"
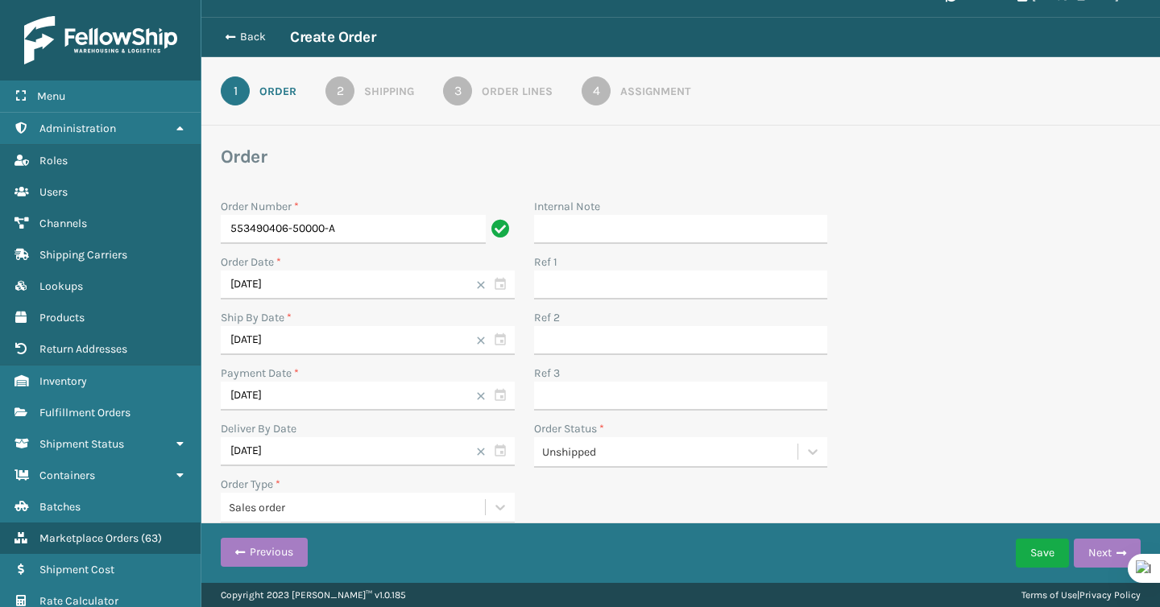
scroll to position [23, 0]
click at [1110, 569] on div "Save Next" at bounding box center [1078, 553] width 125 height 40
click at [1107, 563] on button "Next" at bounding box center [1107, 553] width 67 height 29
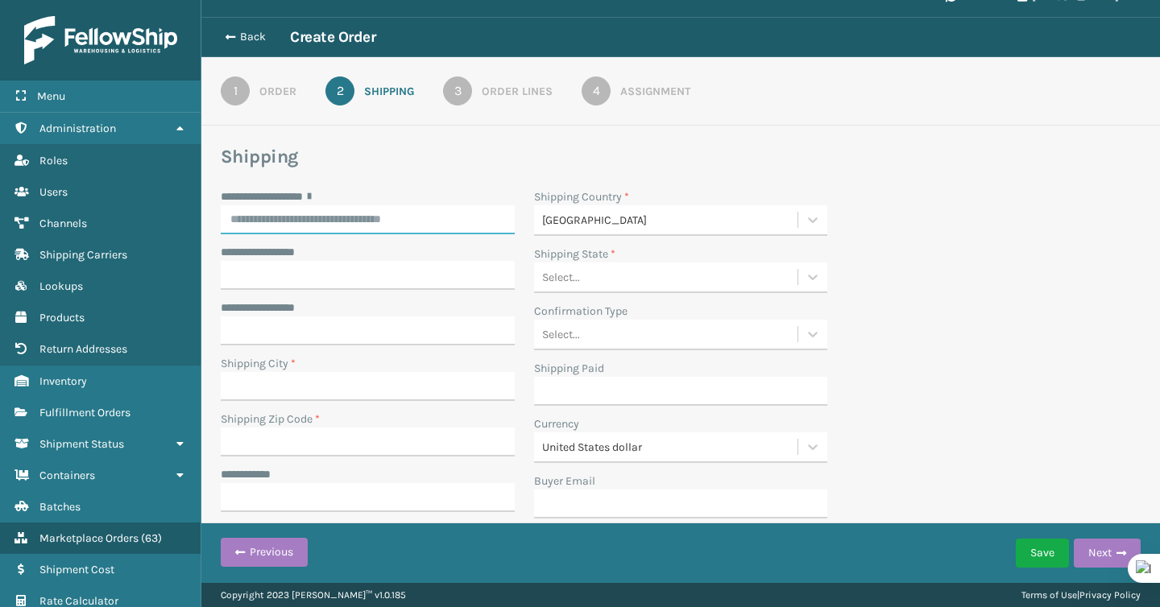
click at [339, 223] on input "**********" at bounding box center [368, 219] width 294 height 29
paste input "**********"
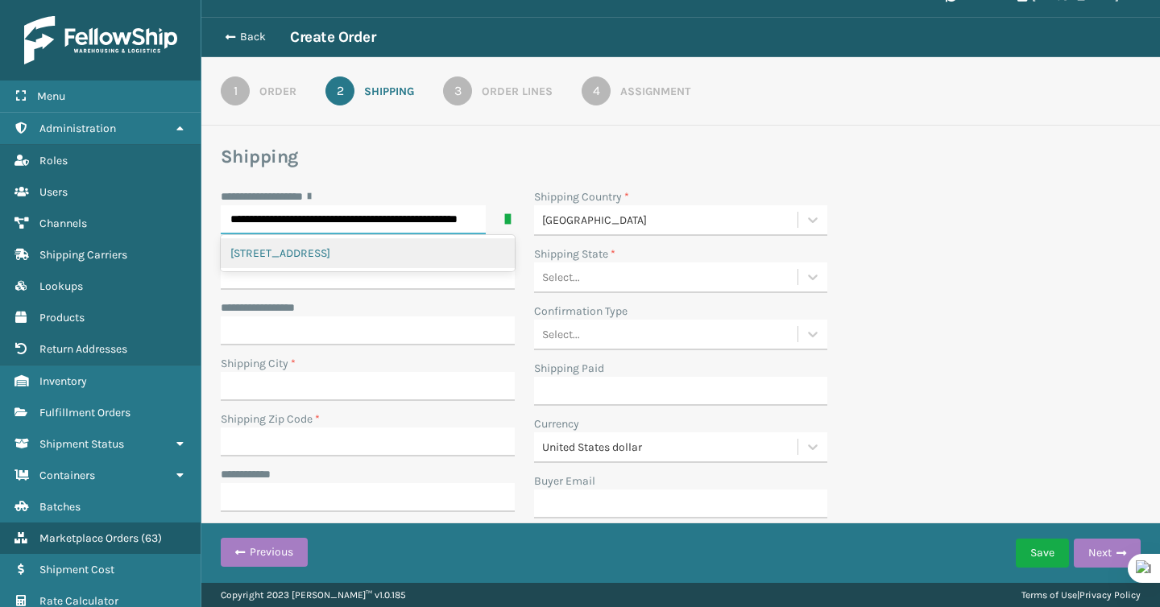
click at [345, 255] on div "[STREET_ADDRESS]" at bounding box center [368, 253] width 294 height 30
type input "**********"
type input "[GEOGRAPHIC_DATA]"
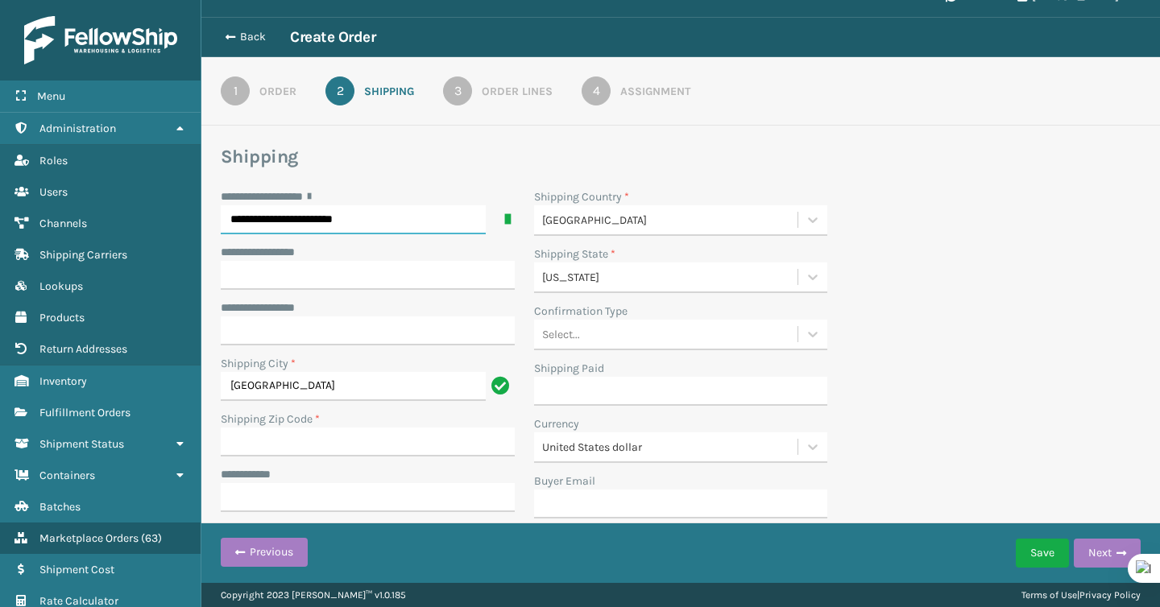
scroll to position [0, 0]
type input "**********"
type input "90094-2084"
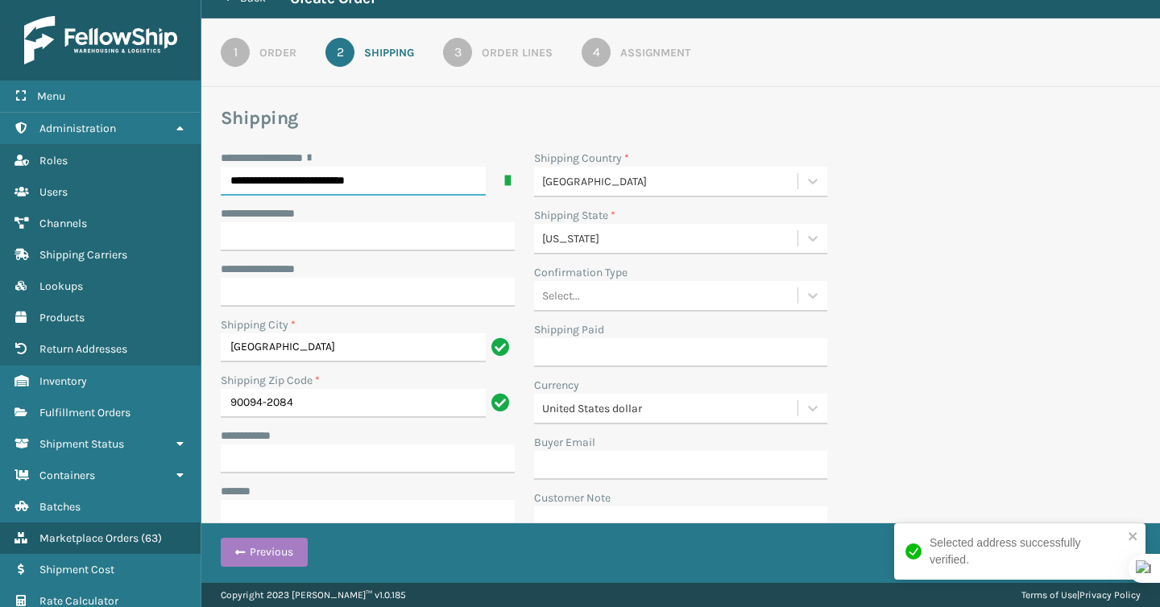
scroll to position [84, 0]
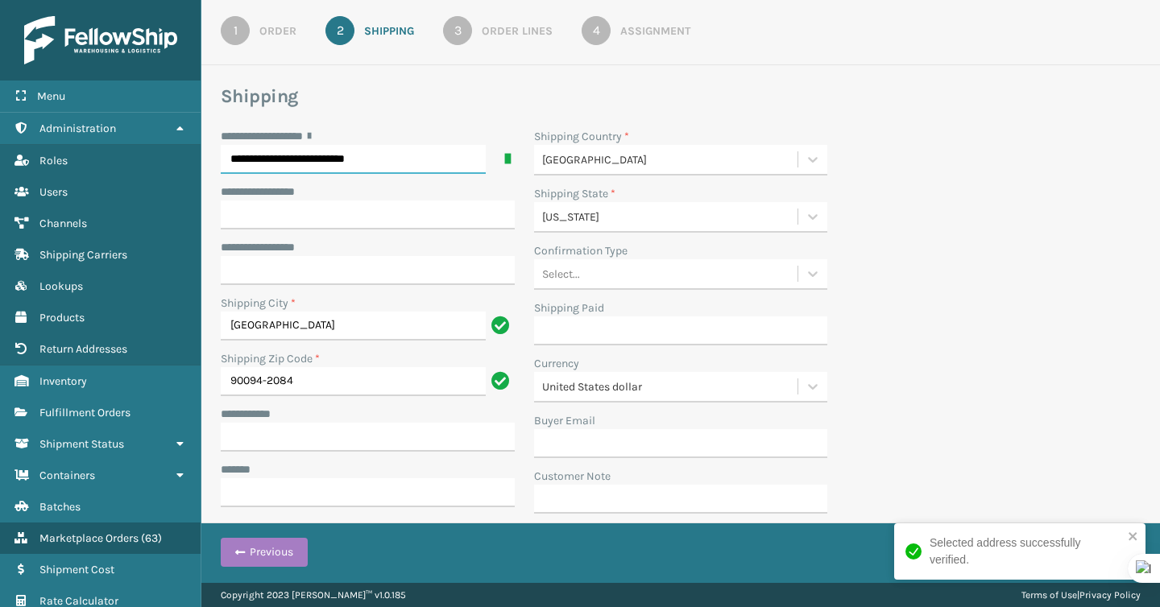
type input "**********"
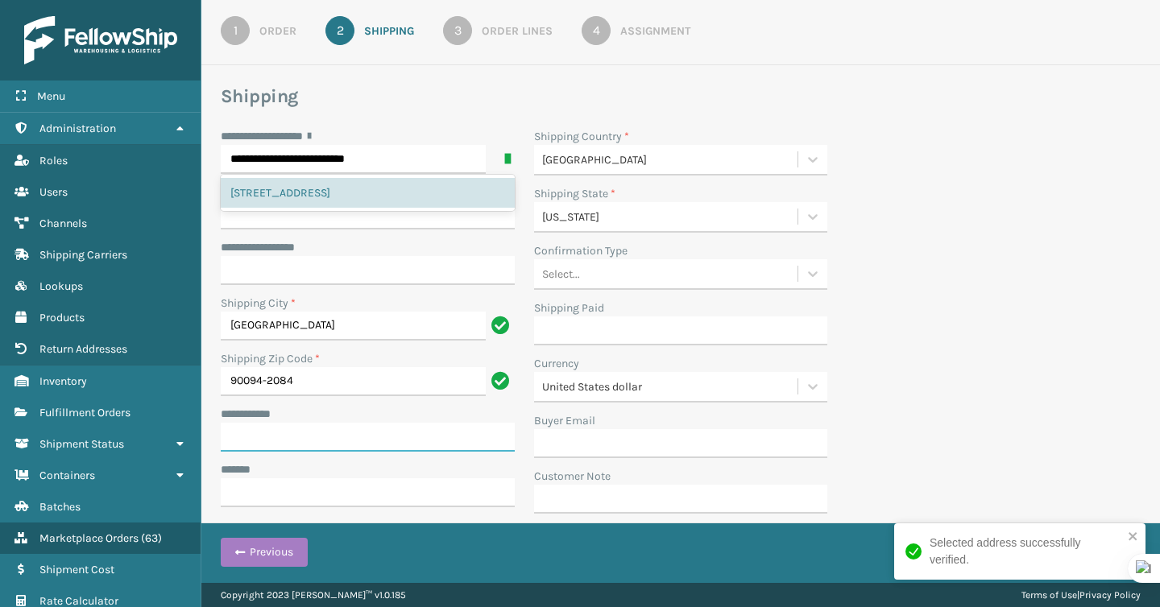
click at [314, 430] on input "**********" at bounding box center [368, 437] width 294 height 29
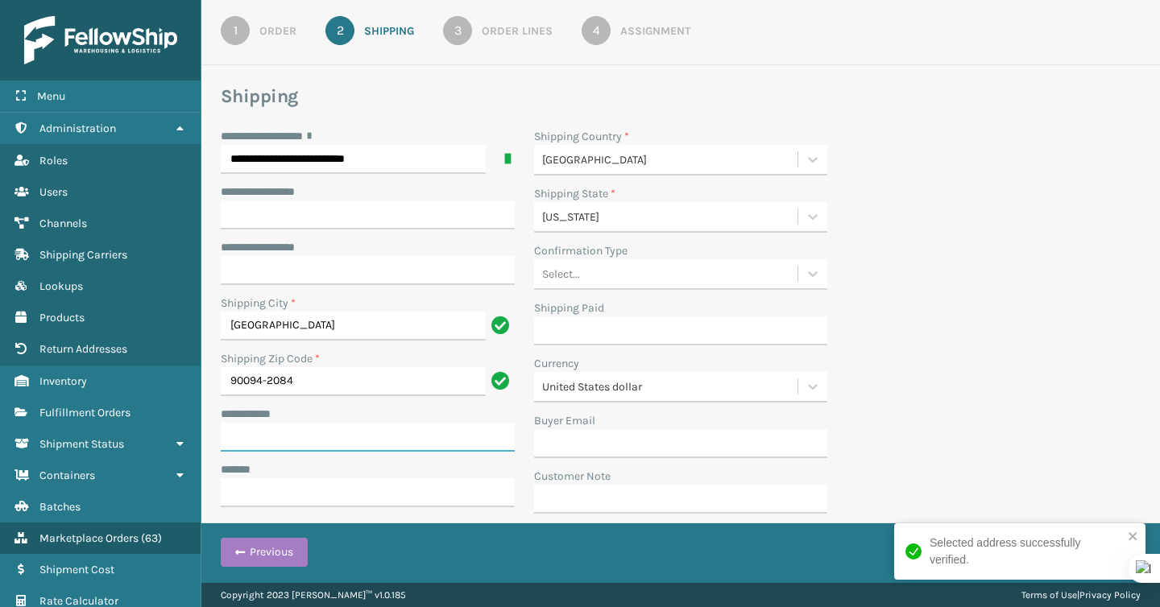
paste input "**********"
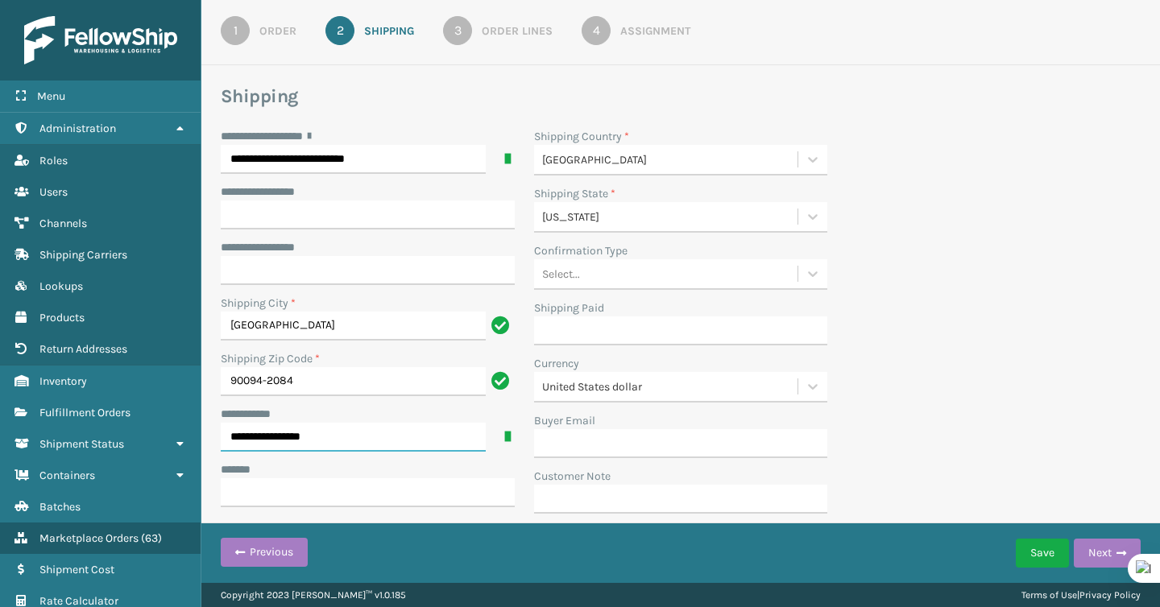
click at [230, 435] on input "**********" at bounding box center [353, 437] width 265 height 29
type input "**********"
click at [316, 494] on input "***** *" at bounding box center [368, 493] width 294 height 29
paste input "**********"
type input "**********"
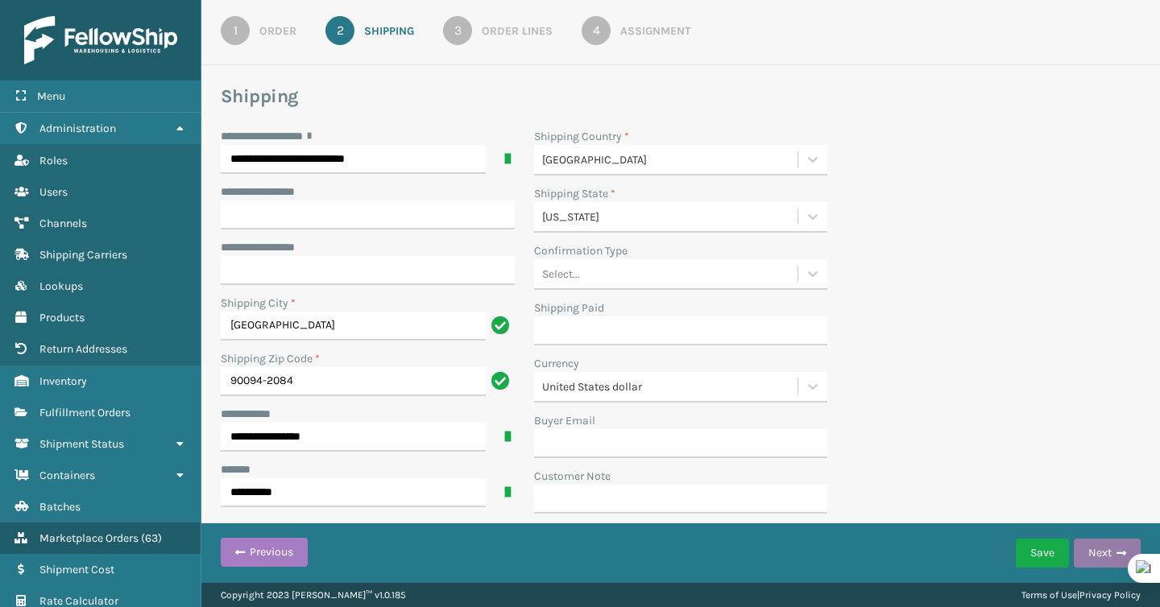
click at [1095, 556] on button "Next" at bounding box center [1107, 553] width 67 height 29
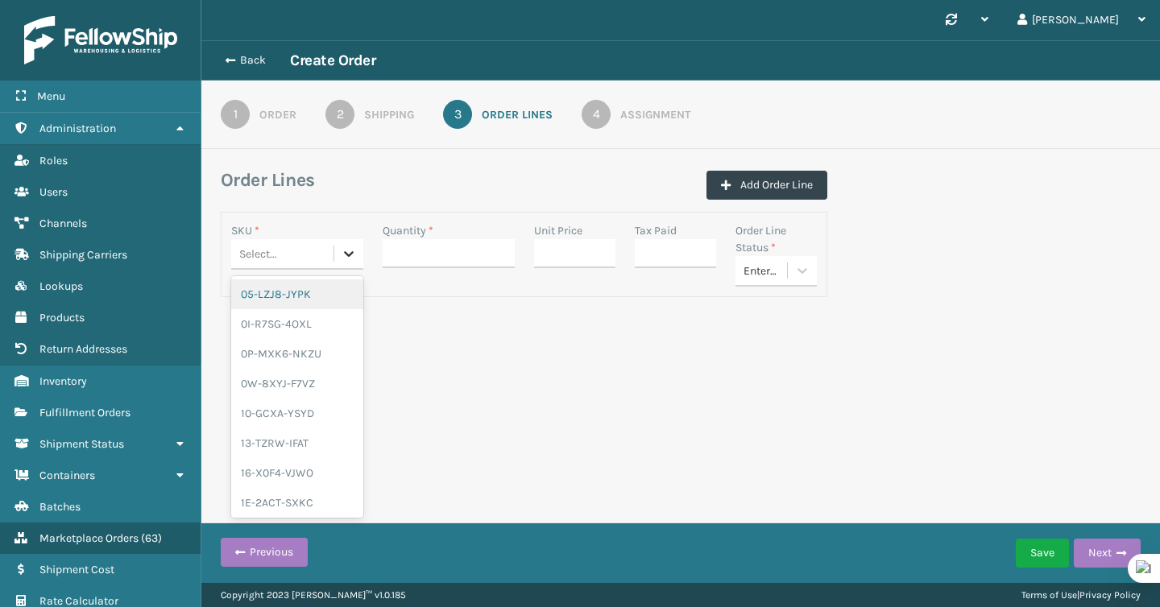
click at [354, 260] on icon at bounding box center [349, 254] width 16 height 16
type input "fl-orn"
click at [303, 299] on div "FL-ORN" at bounding box center [297, 295] width 132 height 30
click at [412, 260] on input "Quantity *" at bounding box center [449, 253] width 132 height 29
type input "1"
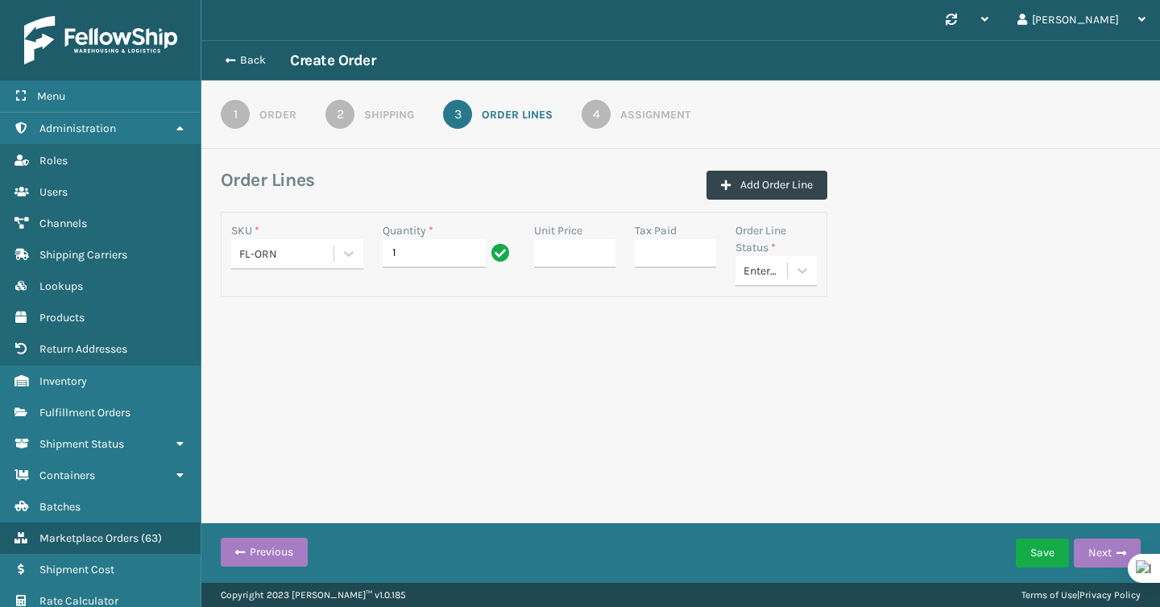
click at [656, 328] on div "Back Create Order 1 Order 2 Shipping 3 Order Lines 4 Assignment Order Lines Add…" at bounding box center [680, 200] width 959 height 321
click at [1101, 557] on button "Next" at bounding box center [1107, 553] width 67 height 29
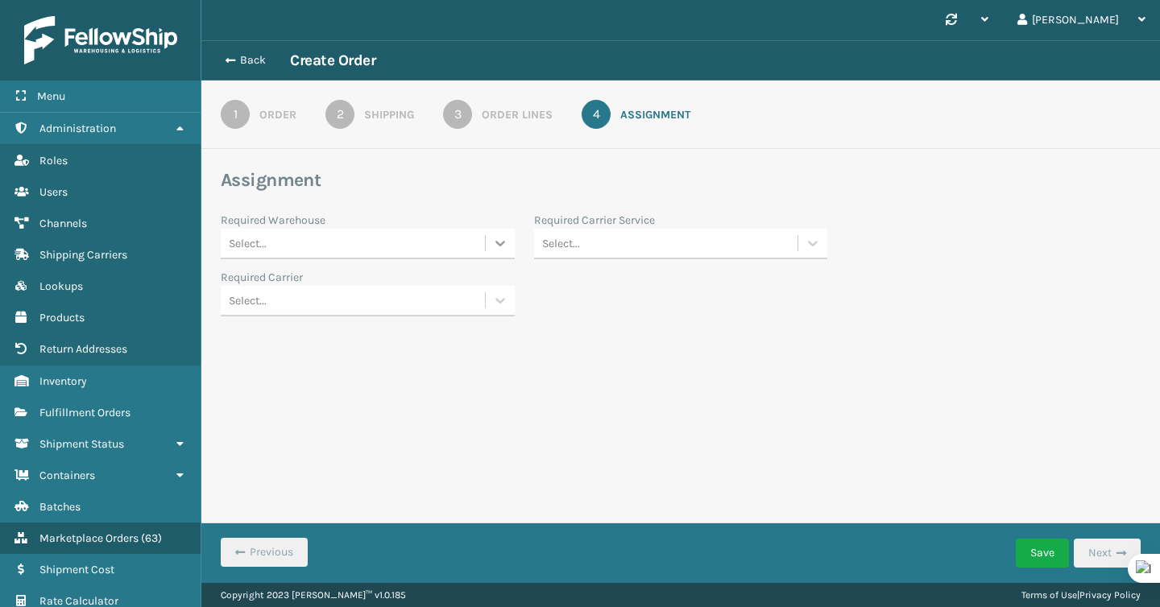
click at [499, 245] on icon at bounding box center [500, 244] width 10 height 6
click at [445, 340] on div "Fellowship - West" at bounding box center [368, 344] width 294 height 30
click at [1030, 549] on button "Save" at bounding box center [1042, 553] width 53 height 29
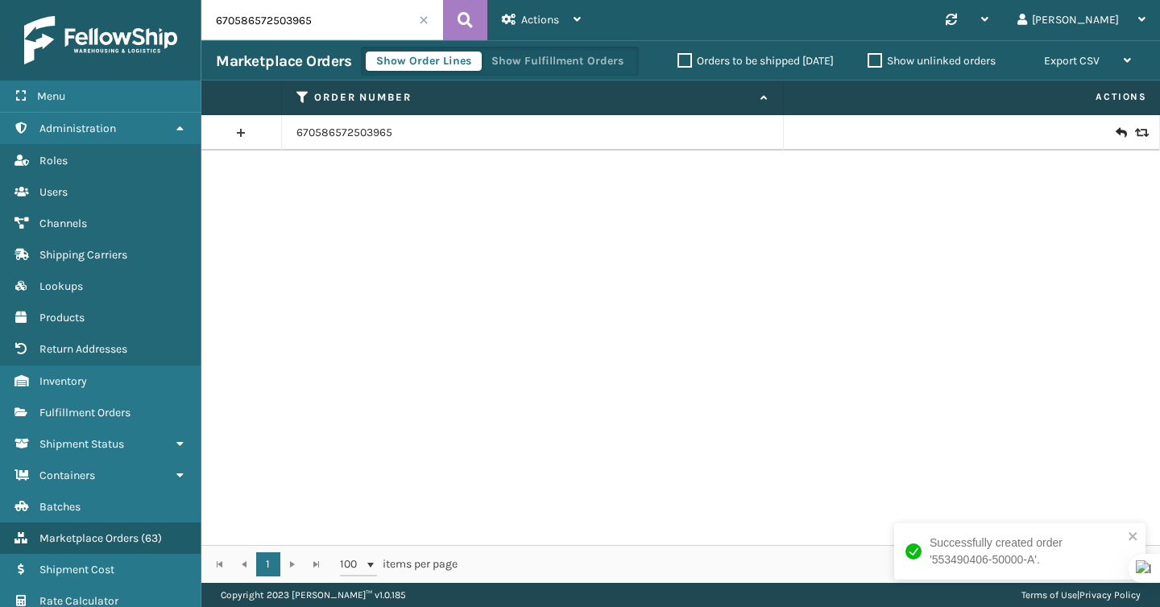
click at [425, 24] on span at bounding box center [424, 20] width 10 height 10
